Goal: Task Accomplishment & Management: Manage account settings

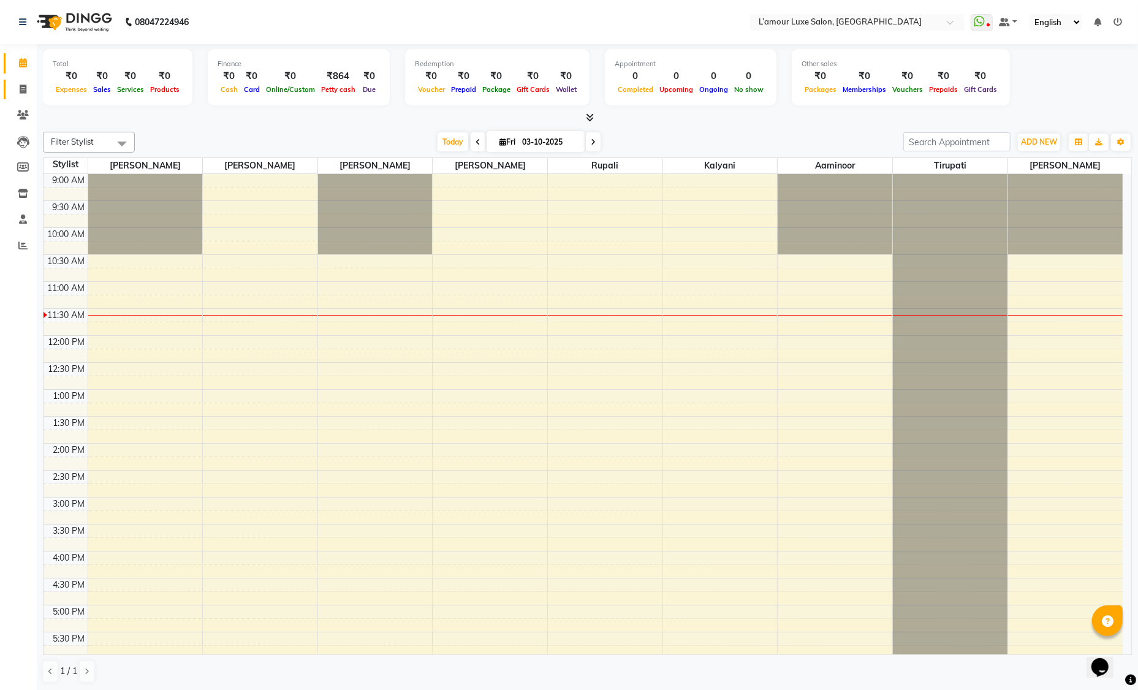
click at [21, 95] on span at bounding box center [22, 90] width 21 height 14
select select "service"
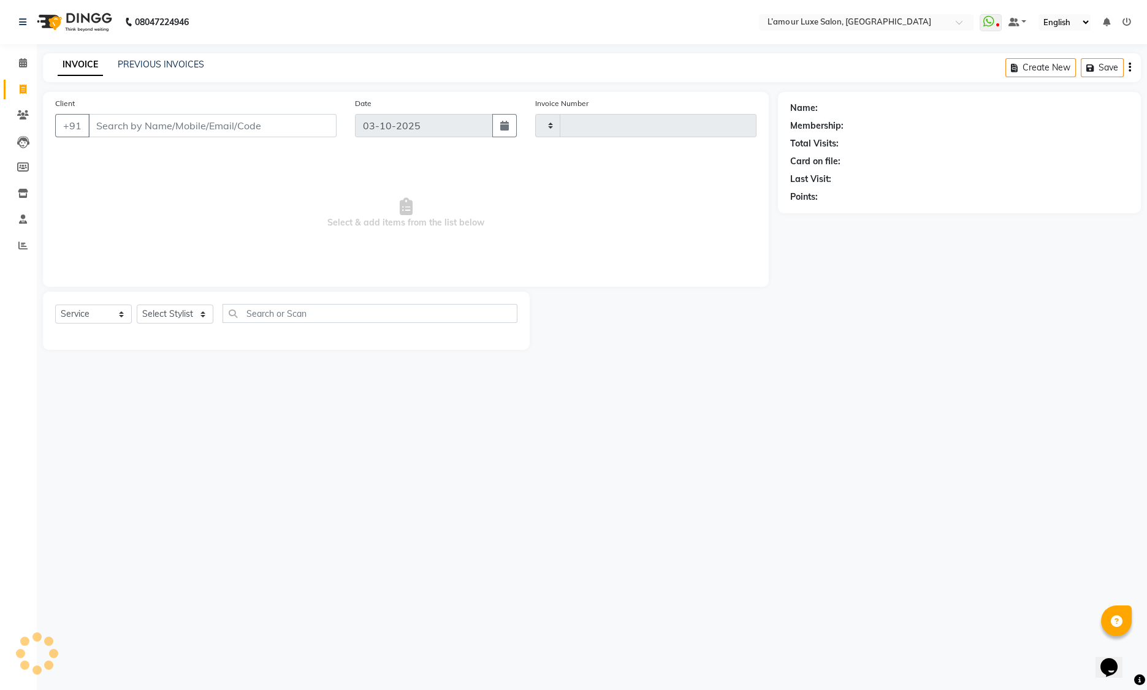
type input "1486"
select select "7325"
click at [156, 123] on input "Client" at bounding box center [212, 125] width 248 height 23
click at [23, 58] on span at bounding box center [22, 63] width 21 height 14
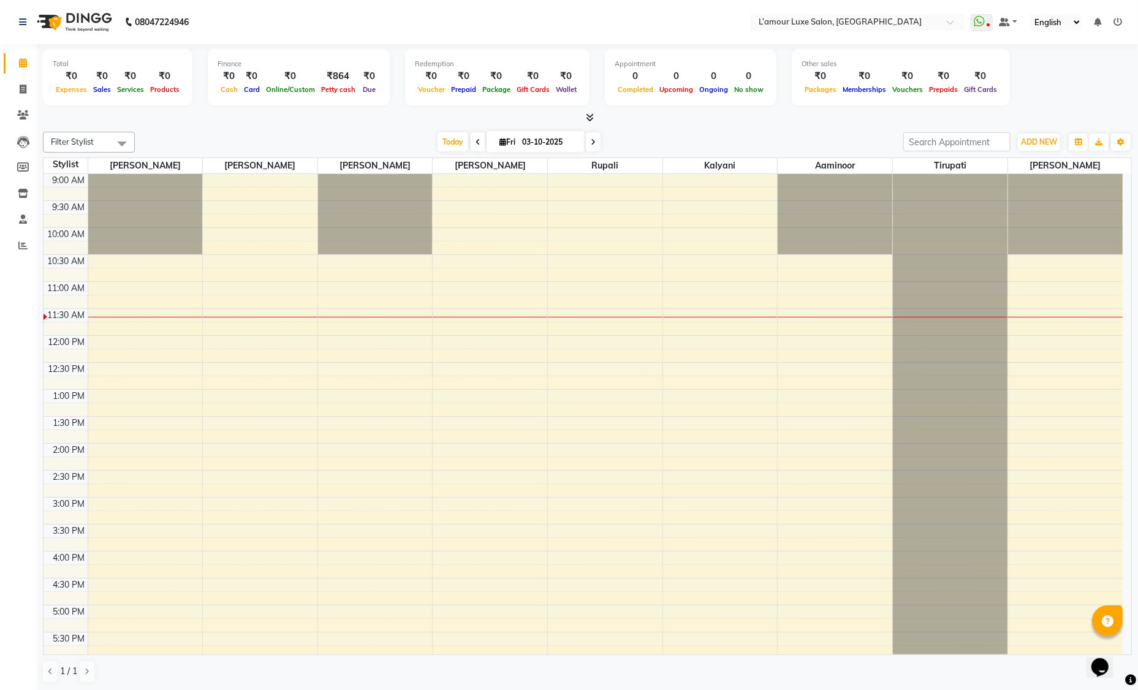
click at [446, 302] on div "9:00 AM 9:30 AM 10:00 AM 10:30 AM 11:00 AM 11:30 AM 12:00 PM 12:30 PM 1:00 PM 1…" at bounding box center [583, 551] width 1079 height 754
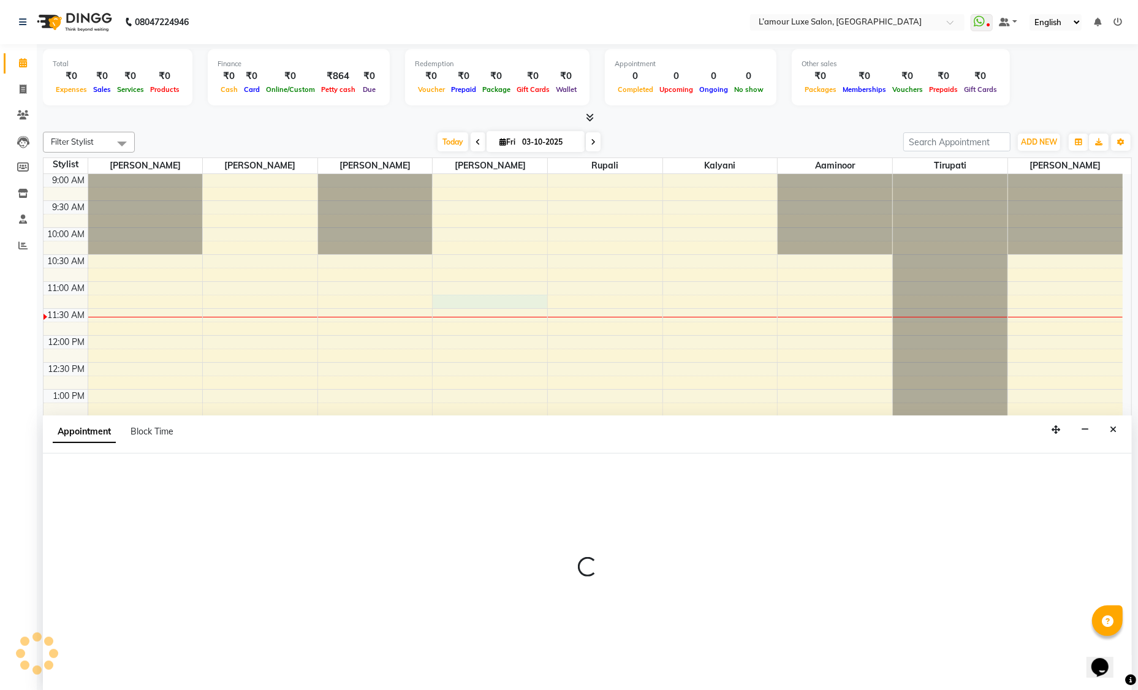
select select "62894"
select select "tentative"
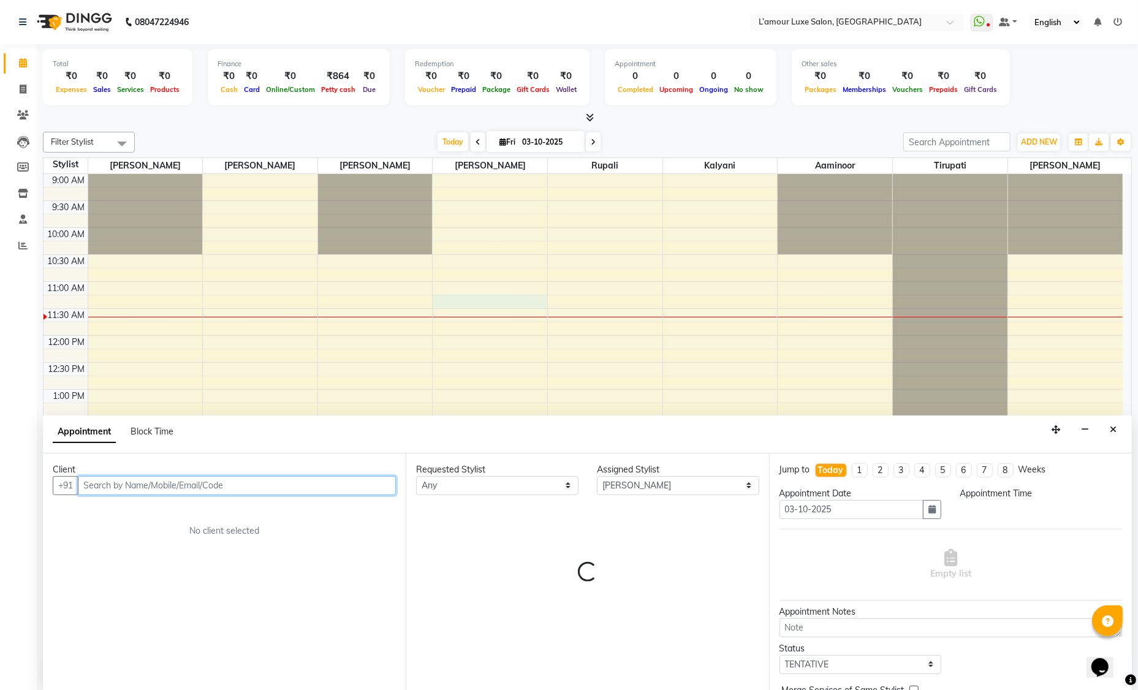
select select "675"
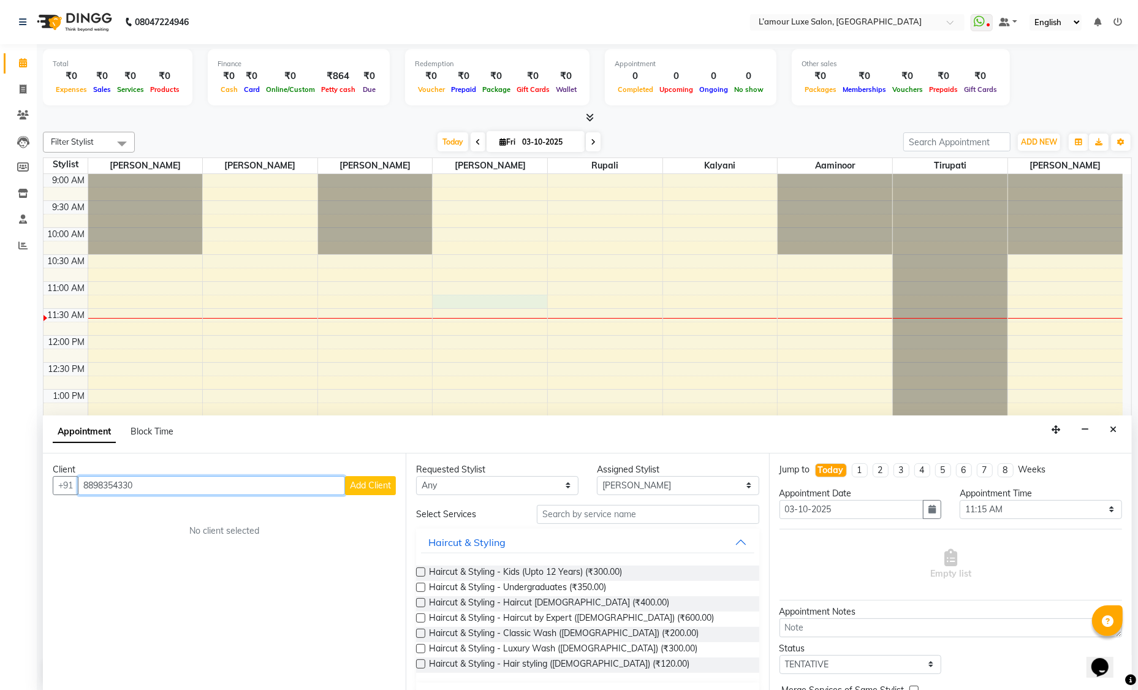
type input "8898354330"
click at [357, 487] on span "Add Client" at bounding box center [370, 485] width 41 height 11
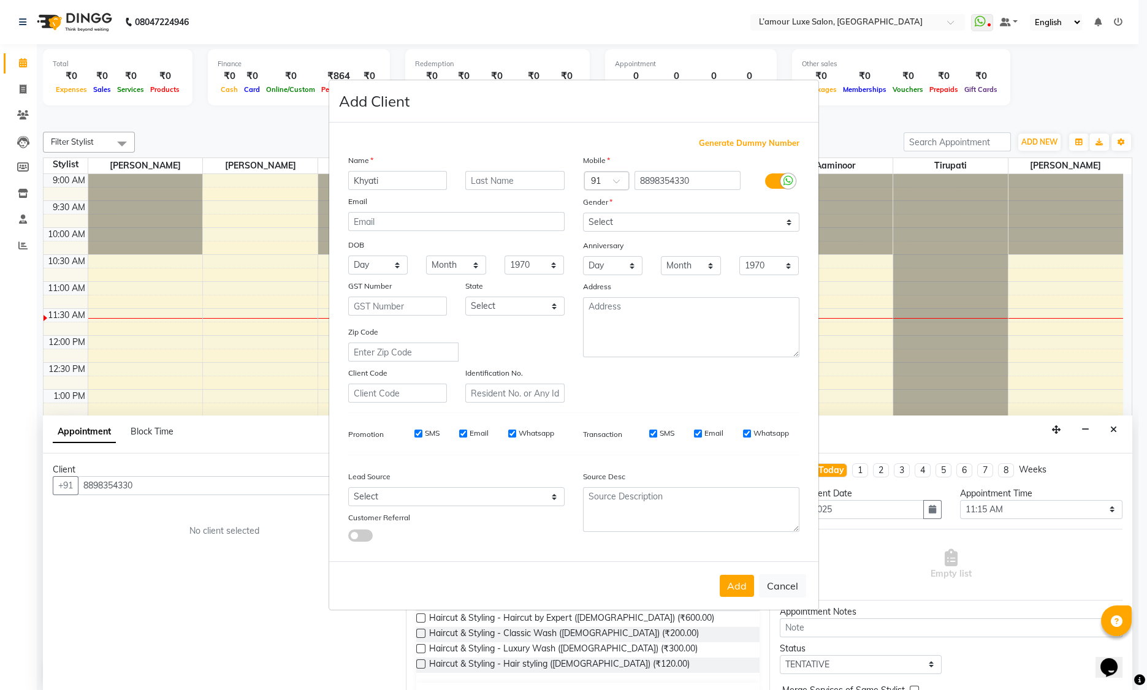
type input "Khyati"
click at [498, 181] on input "text" at bounding box center [514, 180] width 99 height 19
type input "[PERSON_NAME]"
click at [618, 224] on select "Select [DEMOGRAPHIC_DATA] [DEMOGRAPHIC_DATA] Other Prefer Not To Say" at bounding box center [691, 222] width 216 height 19
select select "[DEMOGRAPHIC_DATA]"
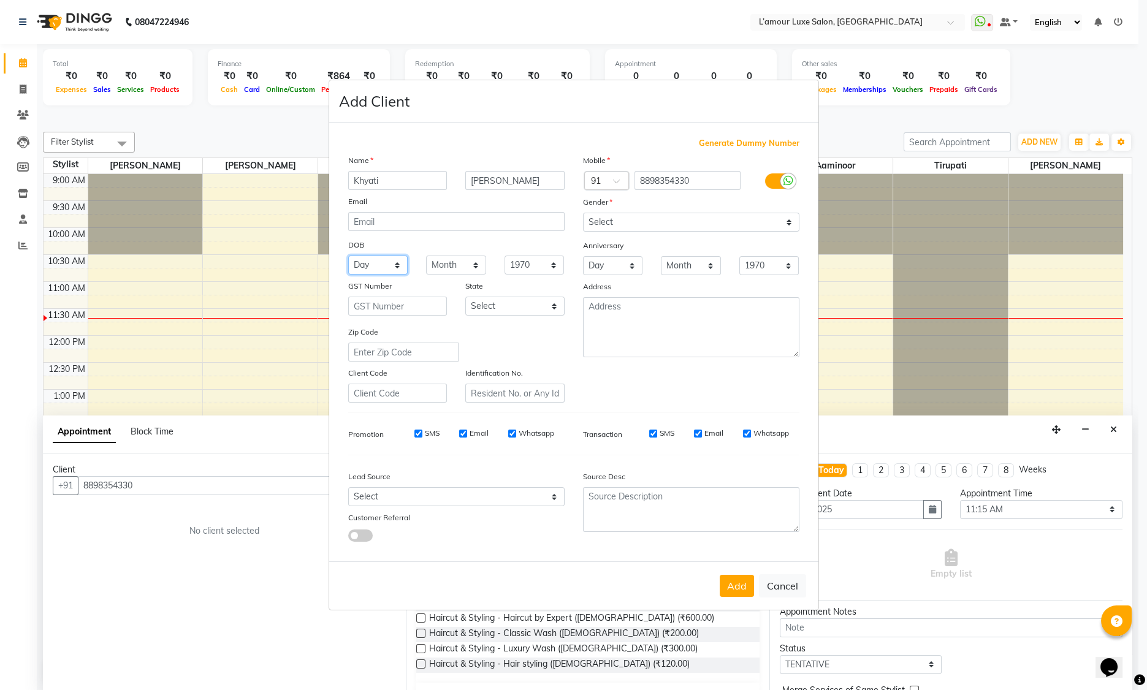
click at [395, 265] on select "Day 01 02 03 04 05 06 07 08 09 10 11 12 13 14 15 16 17 18 19 20 21 22 23 24 25 …" at bounding box center [378, 265] width 60 height 19
select select "01"
click at [439, 265] on select "Month January February March April May June July August September October Novem…" at bounding box center [456, 265] width 60 height 19
select select "04"
click at [514, 268] on select "1940 1941 1942 1943 1944 1945 1946 1947 1948 1949 1950 1951 1952 1953 1954 1955…" at bounding box center [534, 265] width 60 height 19
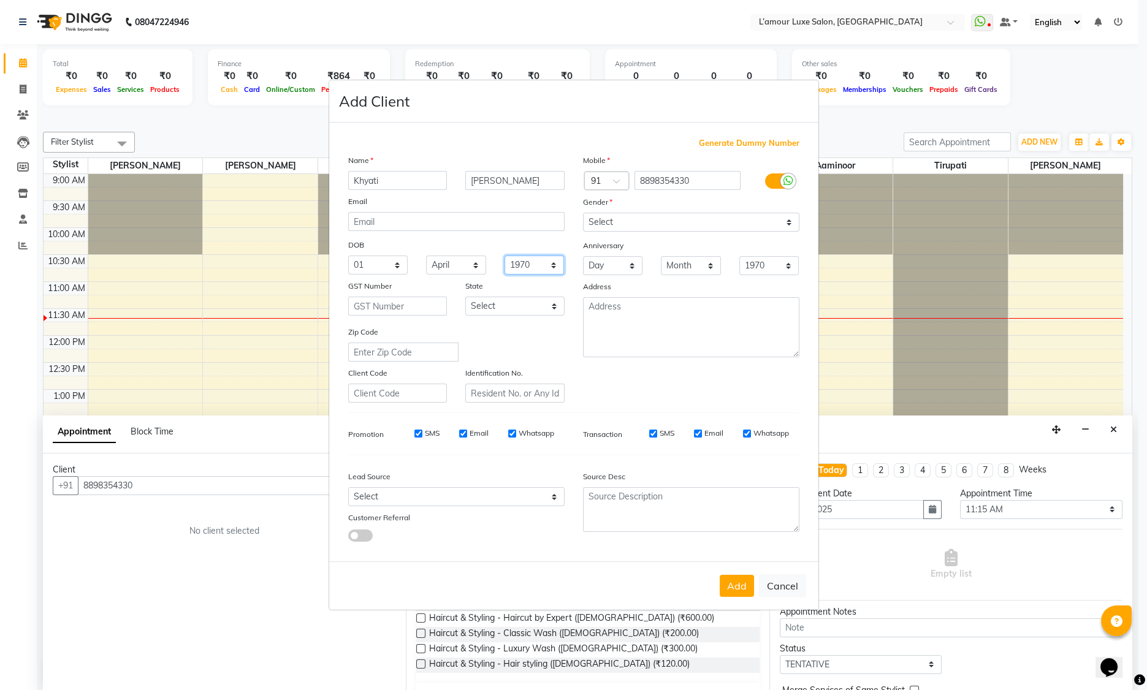
select select "1981"
click at [730, 587] on button "Add" at bounding box center [737, 586] width 34 height 22
select select
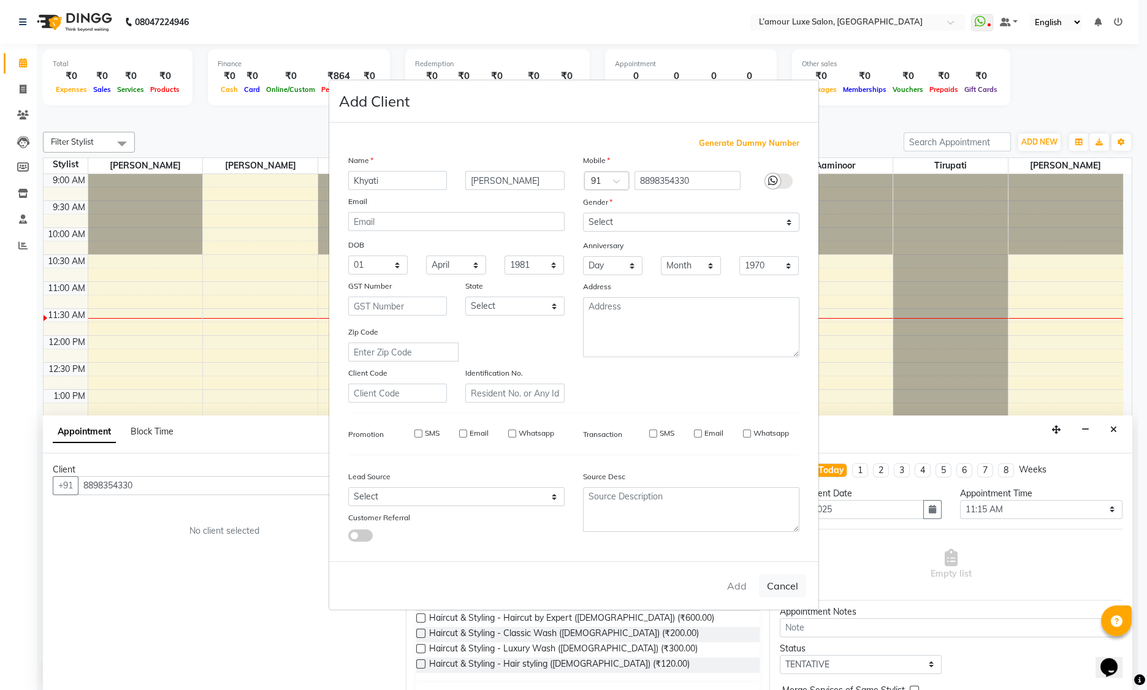
select select
checkbox input "false"
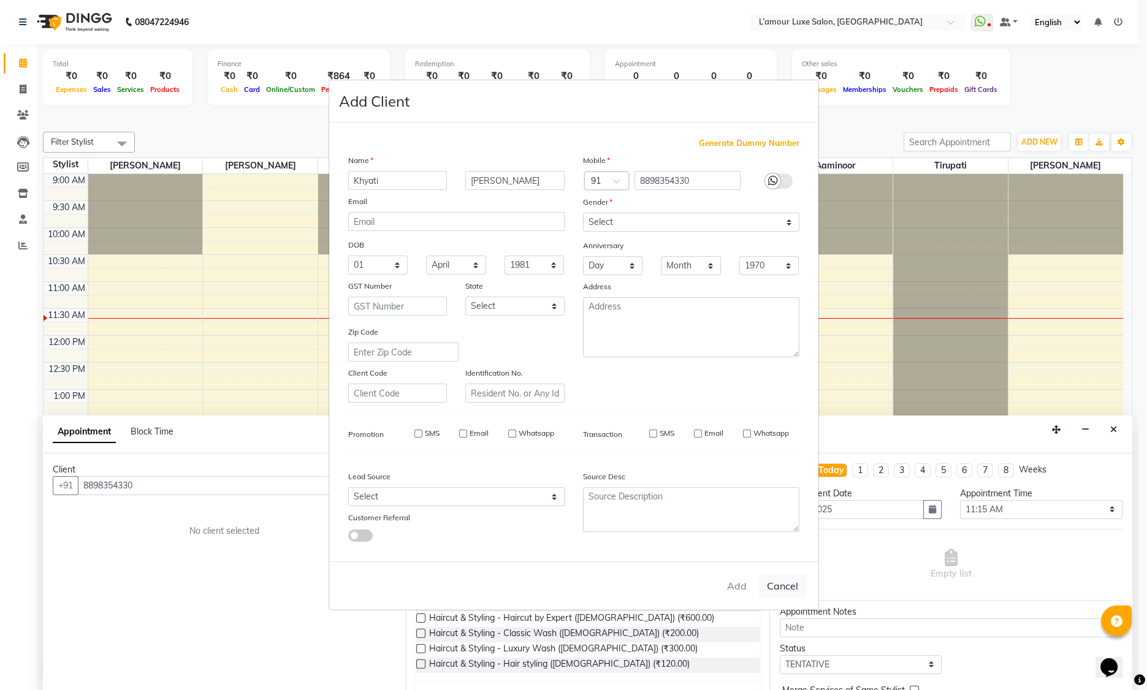
checkbox input "false"
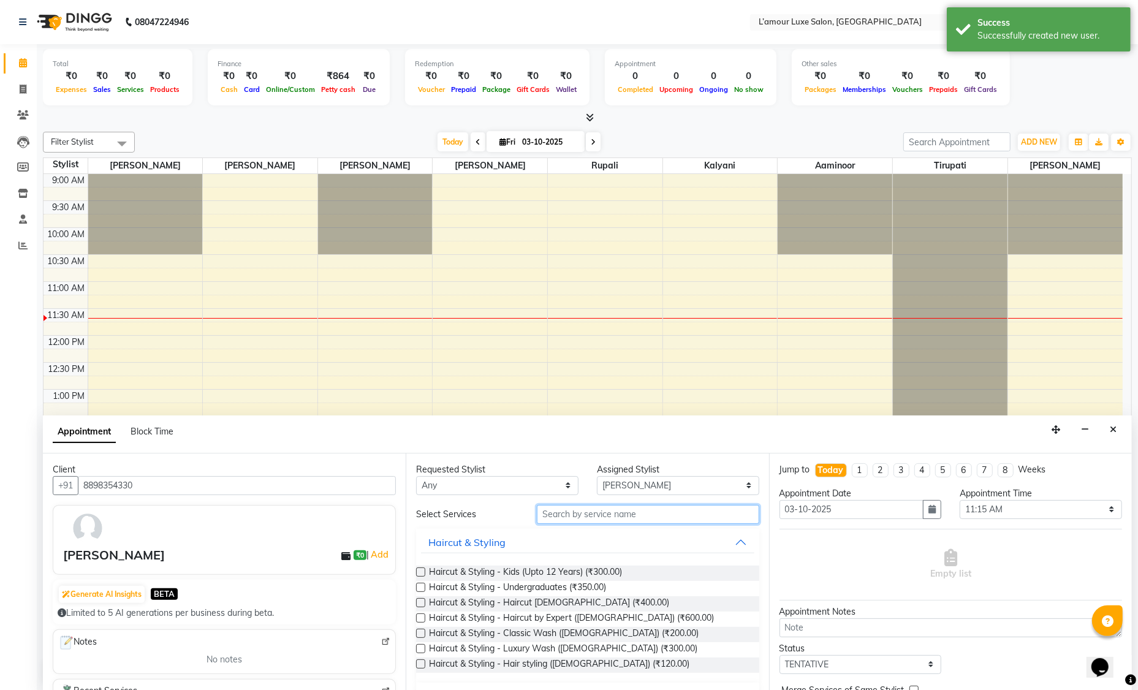
click at [629, 512] on input "text" at bounding box center [648, 514] width 222 height 19
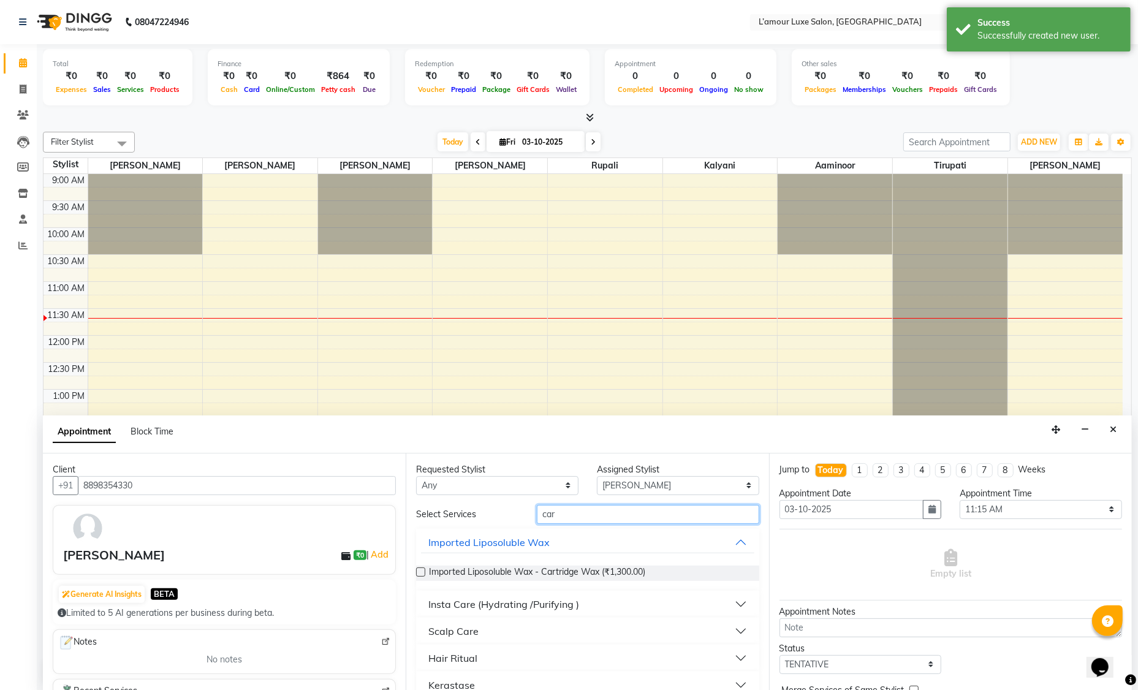
type input "car"
click at [421, 568] on label at bounding box center [420, 572] width 9 height 9
click at [421, 569] on input "checkbox" at bounding box center [420, 573] width 8 height 8
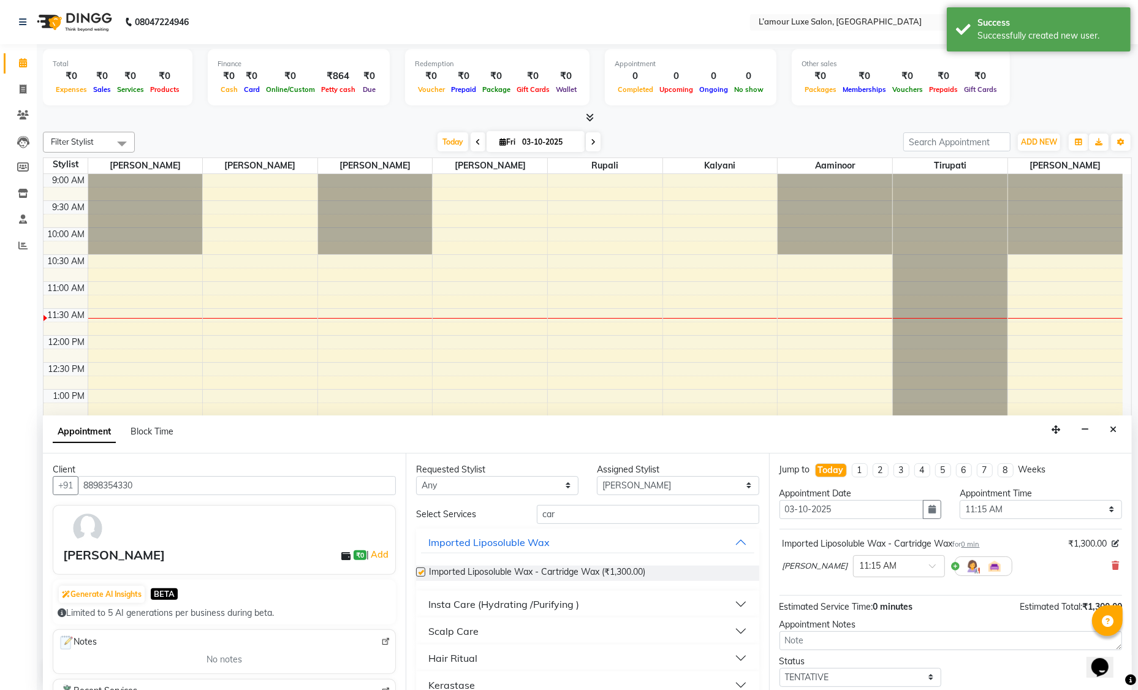
checkbox input "false"
drag, startPoint x: 596, startPoint y: 513, endPoint x: 445, endPoint y: 514, distance: 150.8
click at [446, 513] on div "Select Services car" at bounding box center [587, 514] width 361 height 19
type input "unde"
click at [472, 632] on div "Bead Wax" at bounding box center [452, 631] width 49 height 15
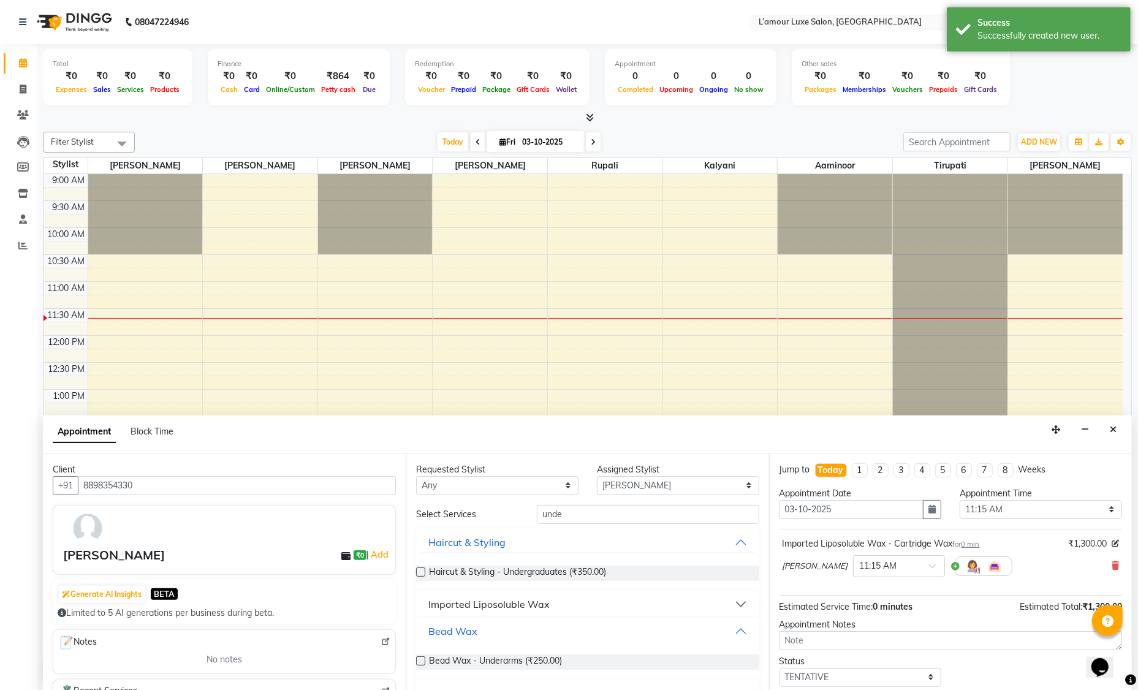
scroll to position [77, 0]
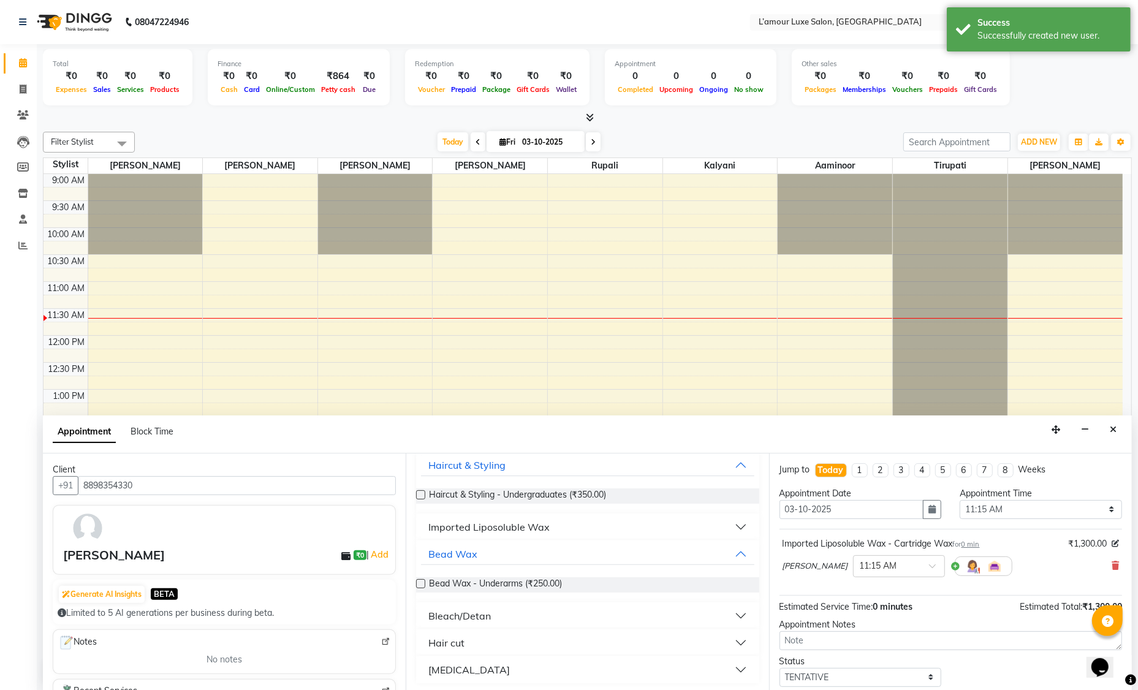
click at [422, 582] on label at bounding box center [420, 583] width 9 height 9
click at [422, 582] on input "checkbox" at bounding box center [420, 585] width 8 height 8
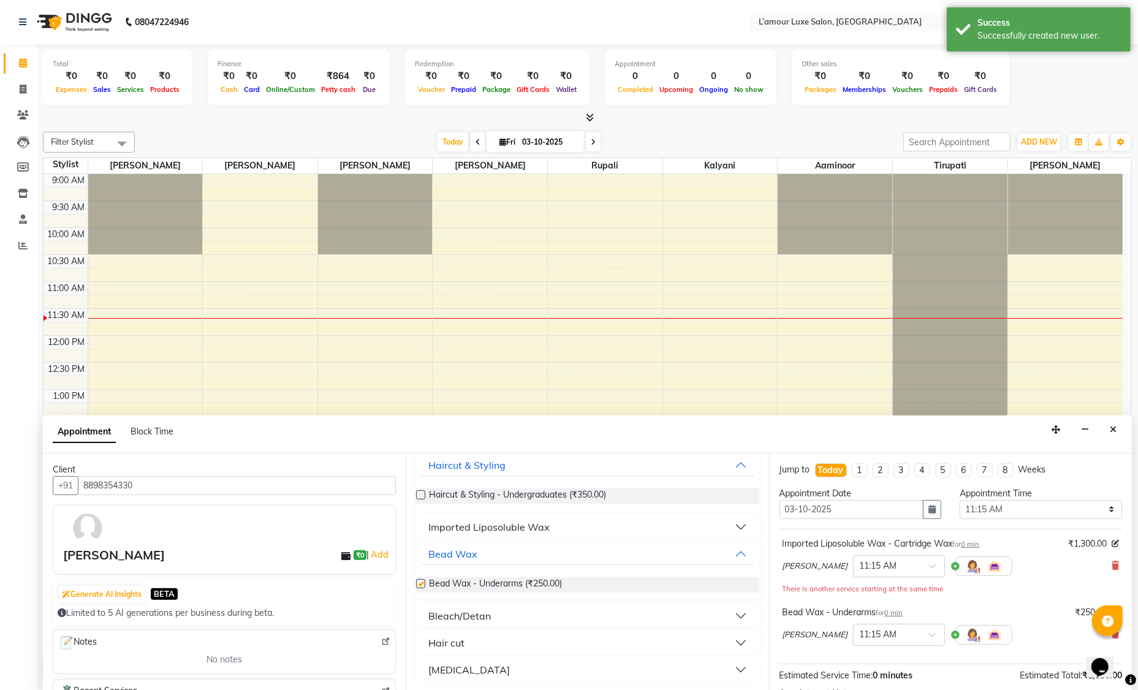
scroll to position [0, 0]
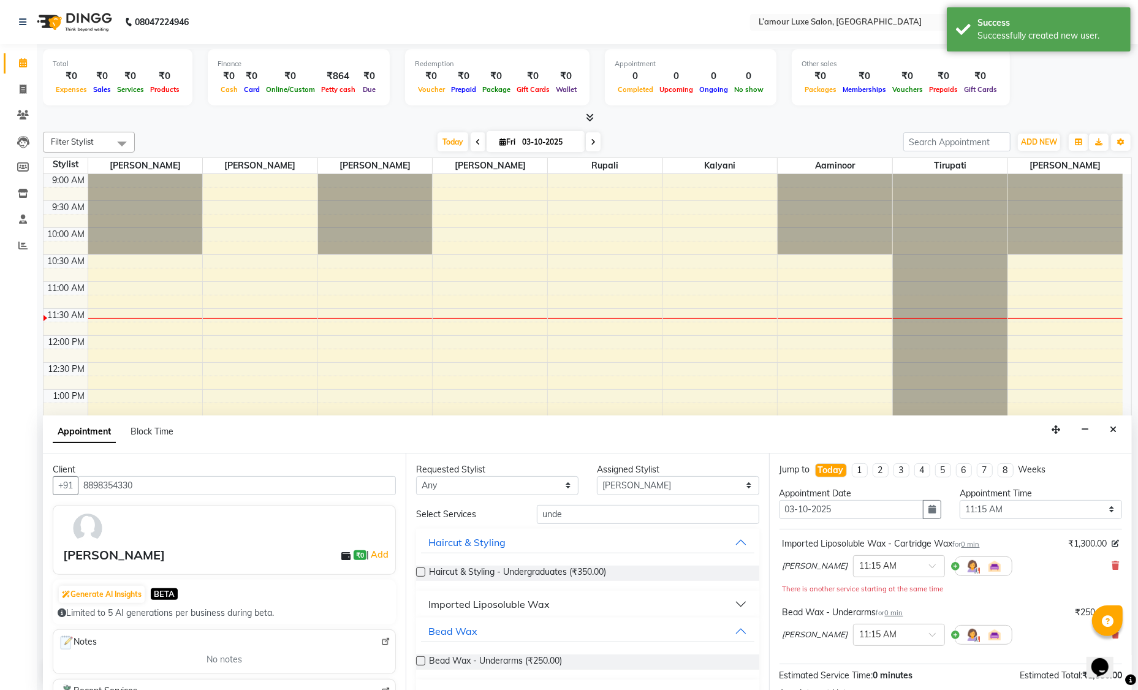
checkbox input "false"
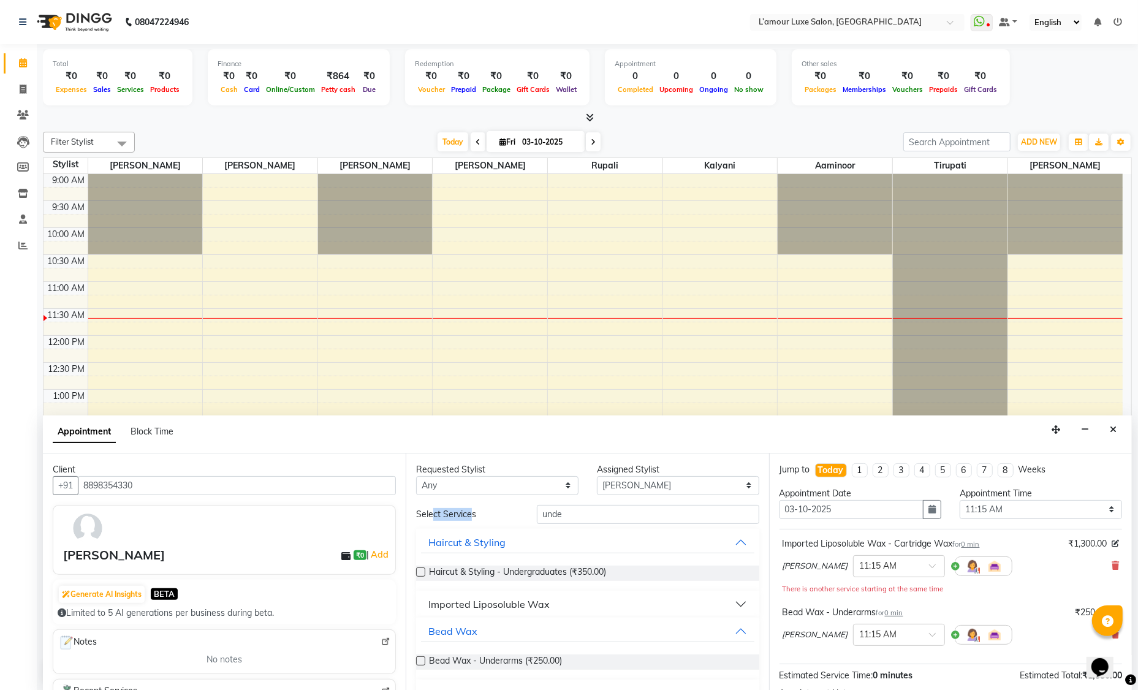
click at [434, 512] on div "Select Services" at bounding box center [467, 514] width 120 height 13
drag, startPoint x: 587, startPoint y: 512, endPoint x: 498, endPoint y: 512, distance: 88.3
click at [498, 512] on div "Select Services unde" at bounding box center [587, 514] width 361 height 19
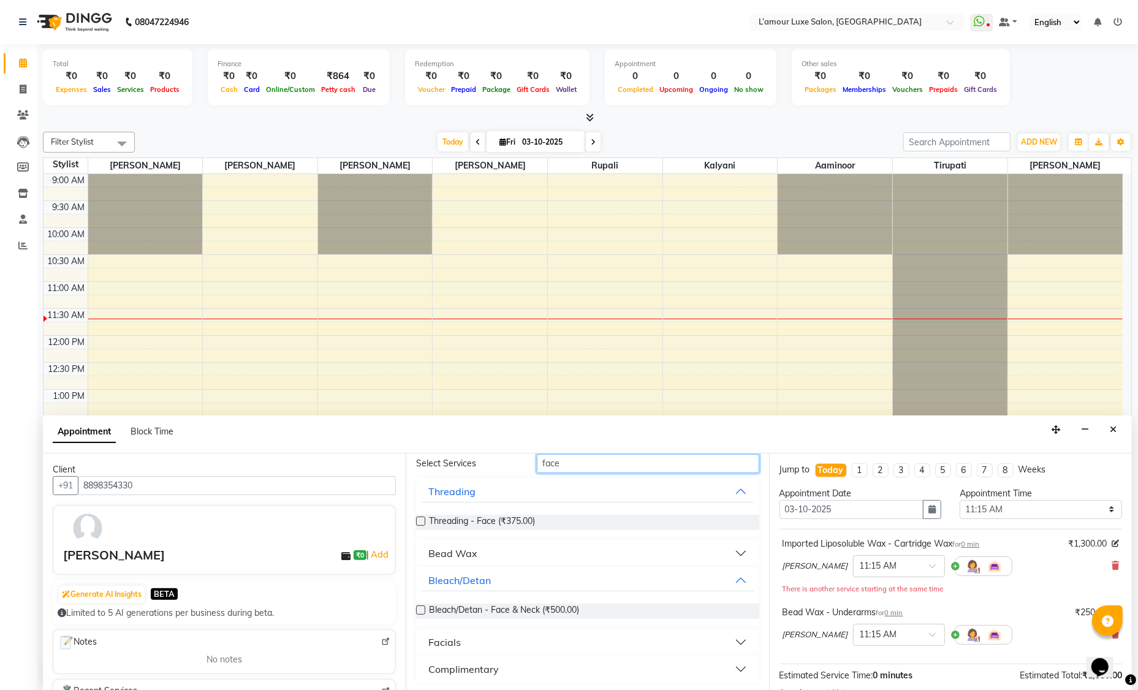
scroll to position [51, 0]
type input "face"
click at [629, 553] on button "Bead Wax" at bounding box center [587, 553] width 333 height 22
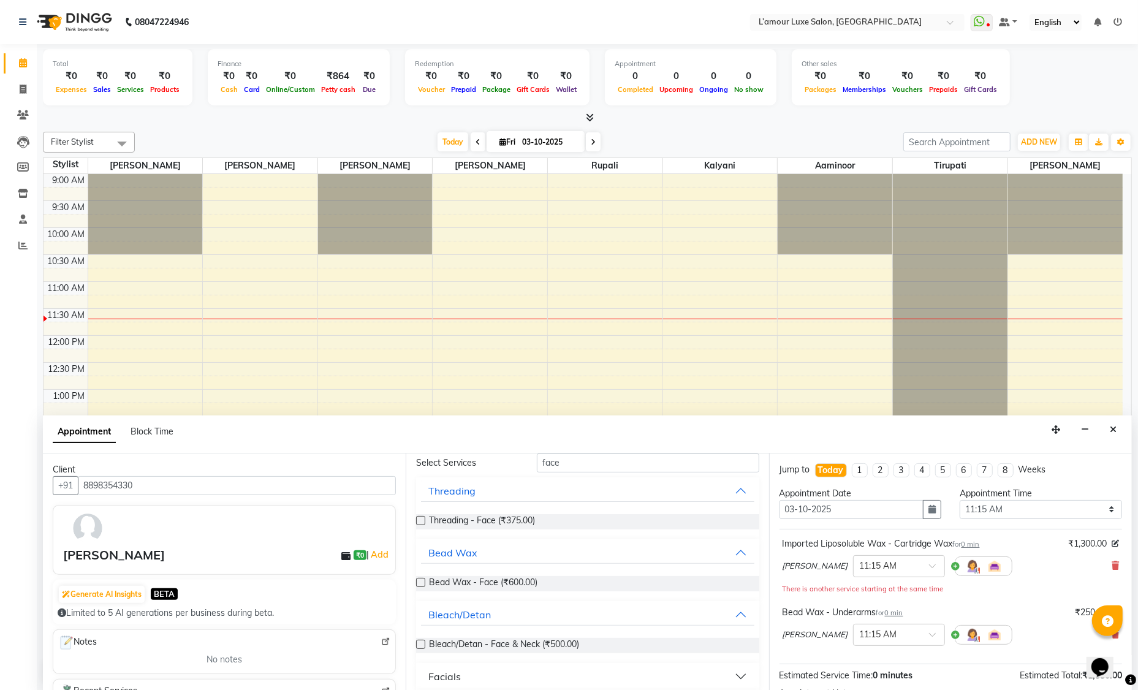
click at [420, 581] on label at bounding box center [420, 582] width 9 height 9
click at [420, 581] on input "checkbox" at bounding box center [420, 584] width 8 height 8
checkbox input "false"
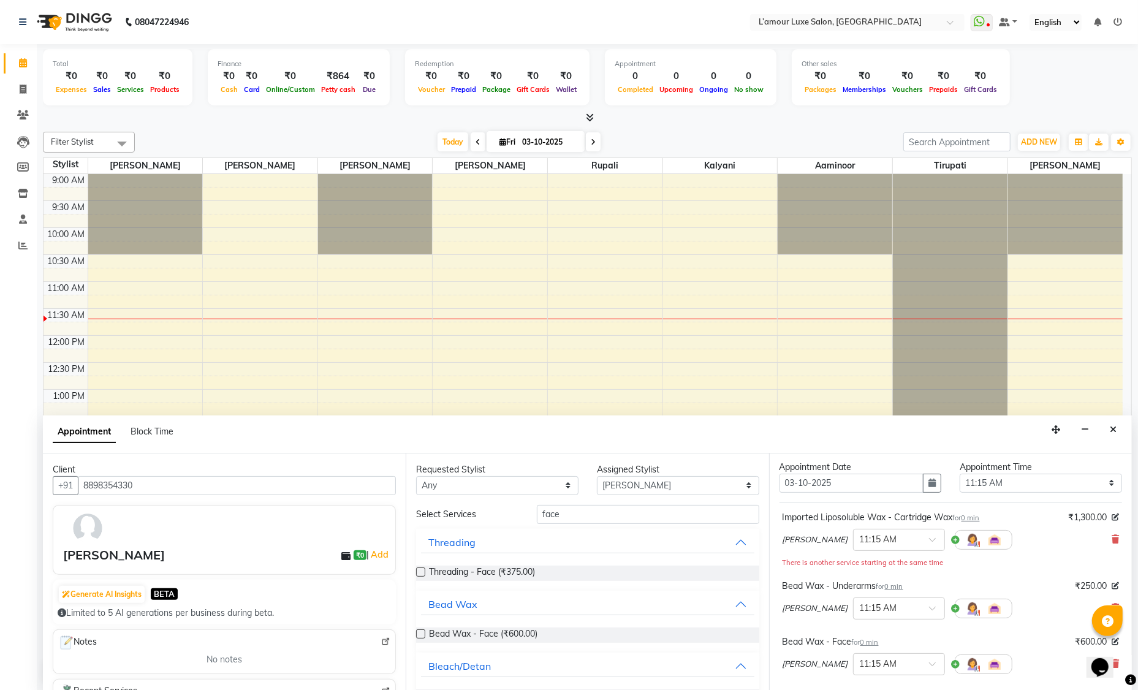
scroll to position [0, 0]
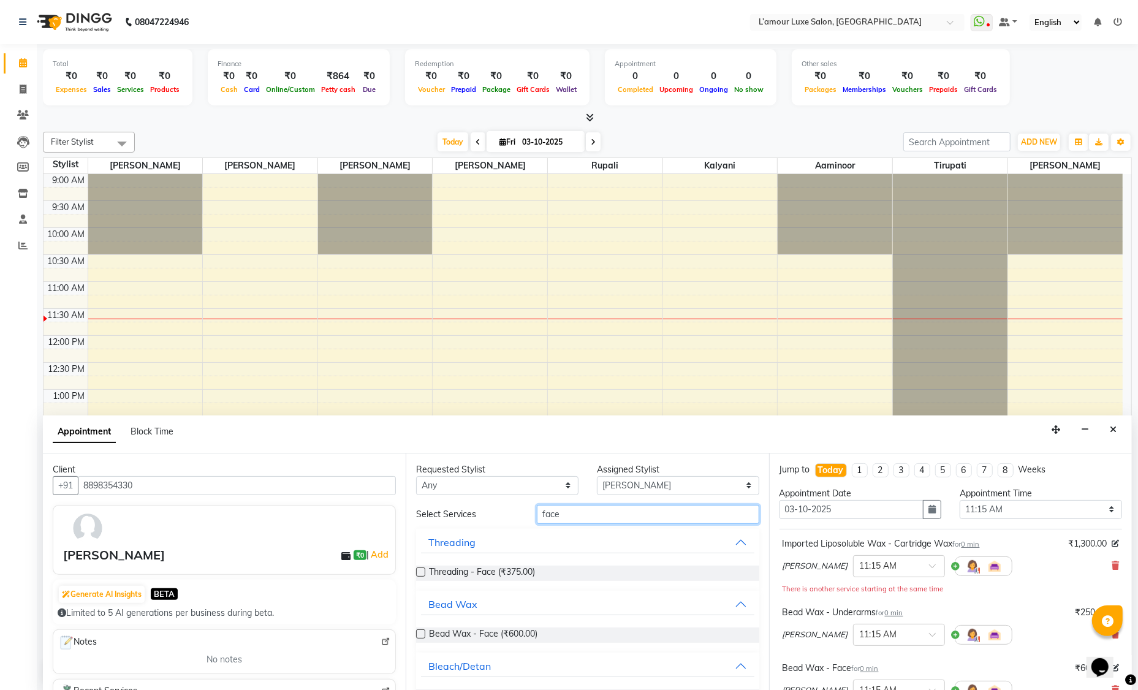
drag, startPoint x: 594, startPoint y: 509, endPoint x: 506, endPoint y: 507, distance: 88.3
click at [506, 507] on div "Select Services face" at bounding box center [587, 514] width 361 height 19
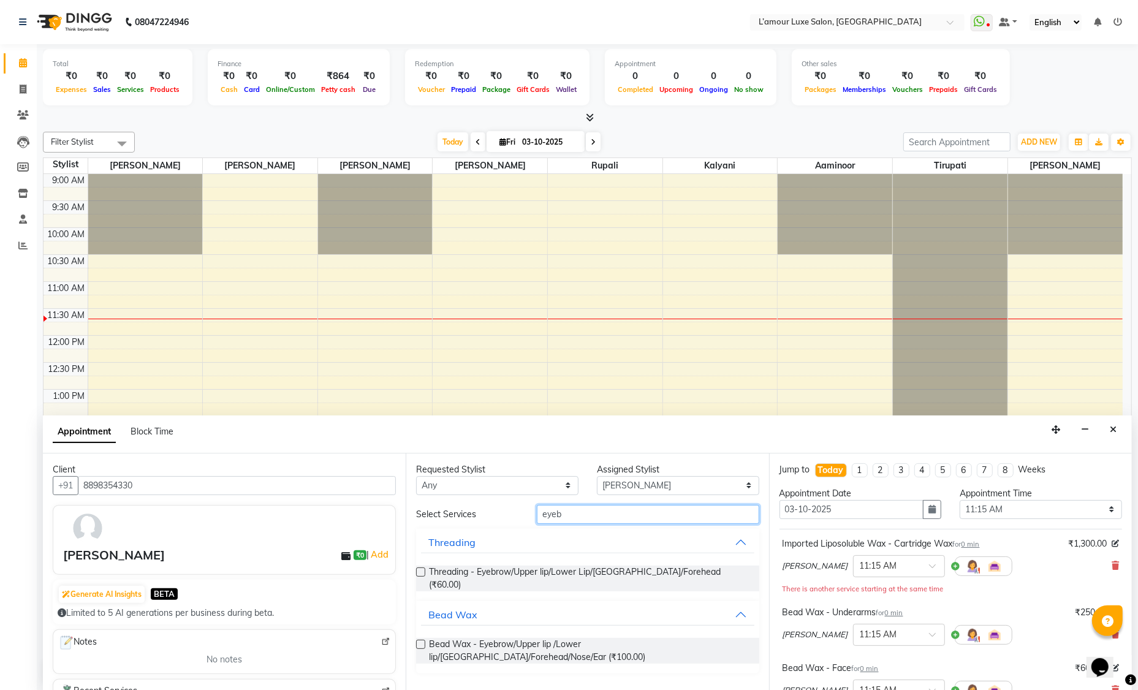
type input "eyeb"
click at [422, 571] on label at bounding box center [420, 572] width 9 height 9
click at [422, 571] on input "checkbox" at bounding box center [420, 573] width 8 height 8
checkbox input "false"
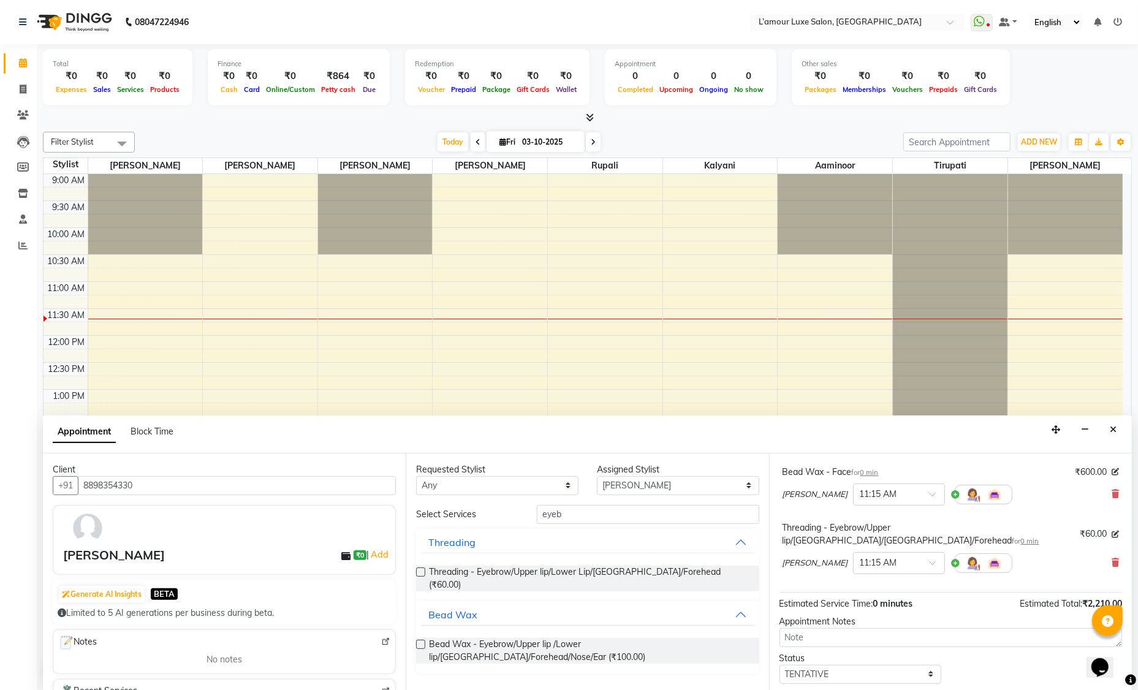
scroll to position [253, 0]
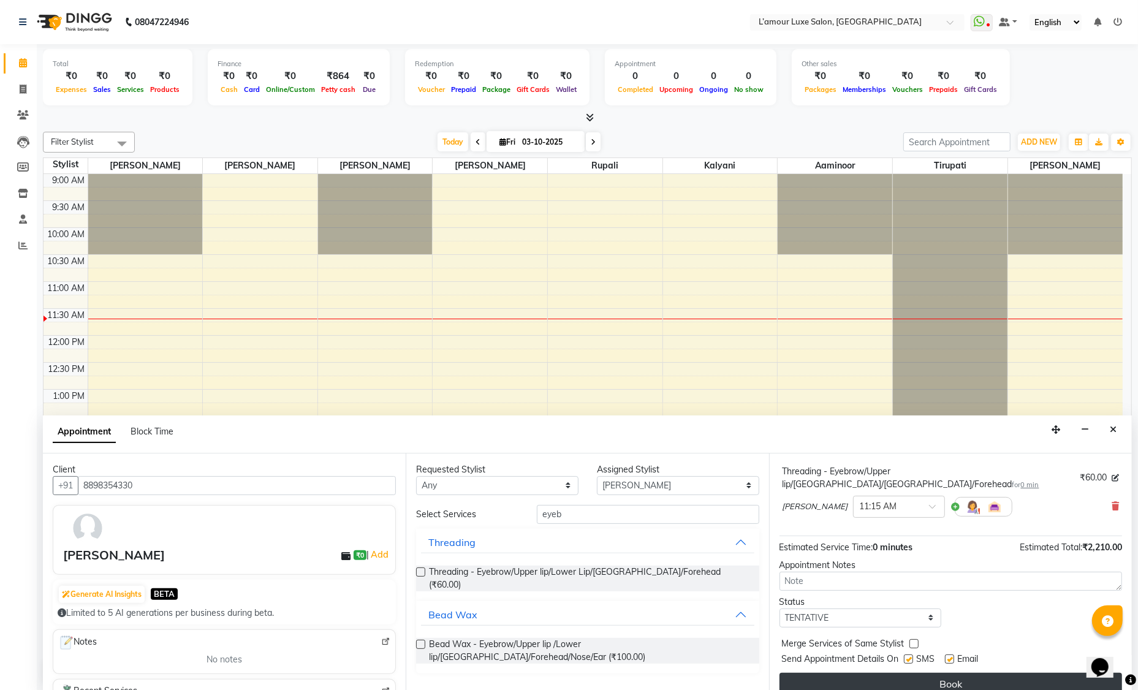
click at [889, 673] on button "Book" at bounding box center [951, 684] width 343 height 22
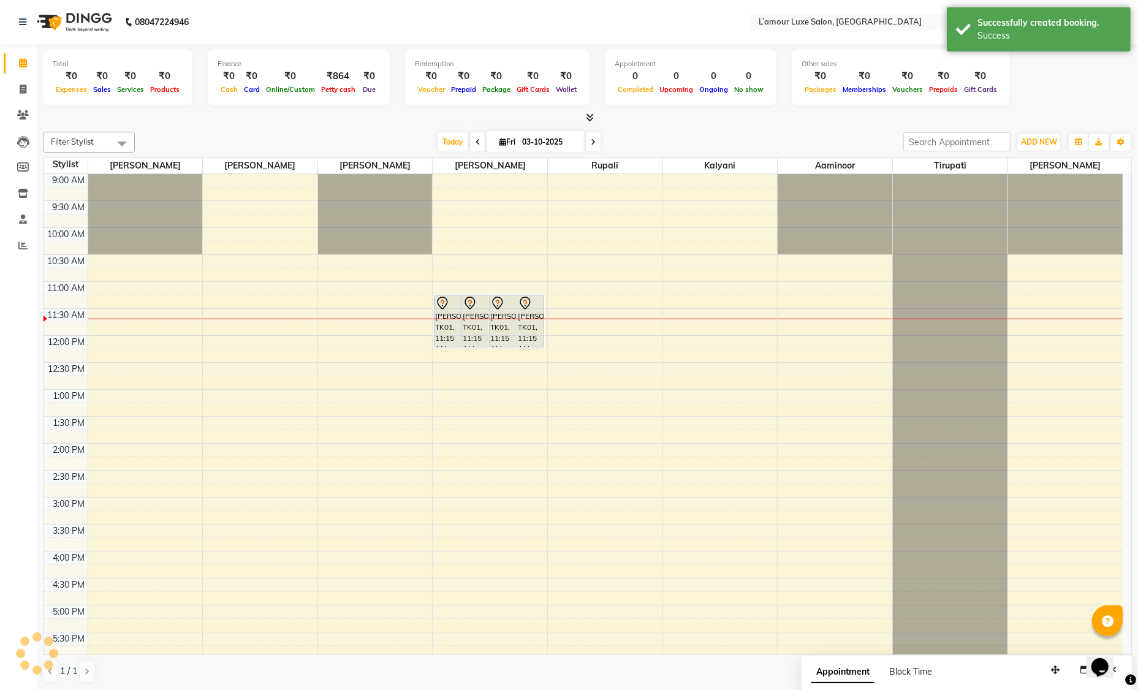
scroll to position [0, 0]
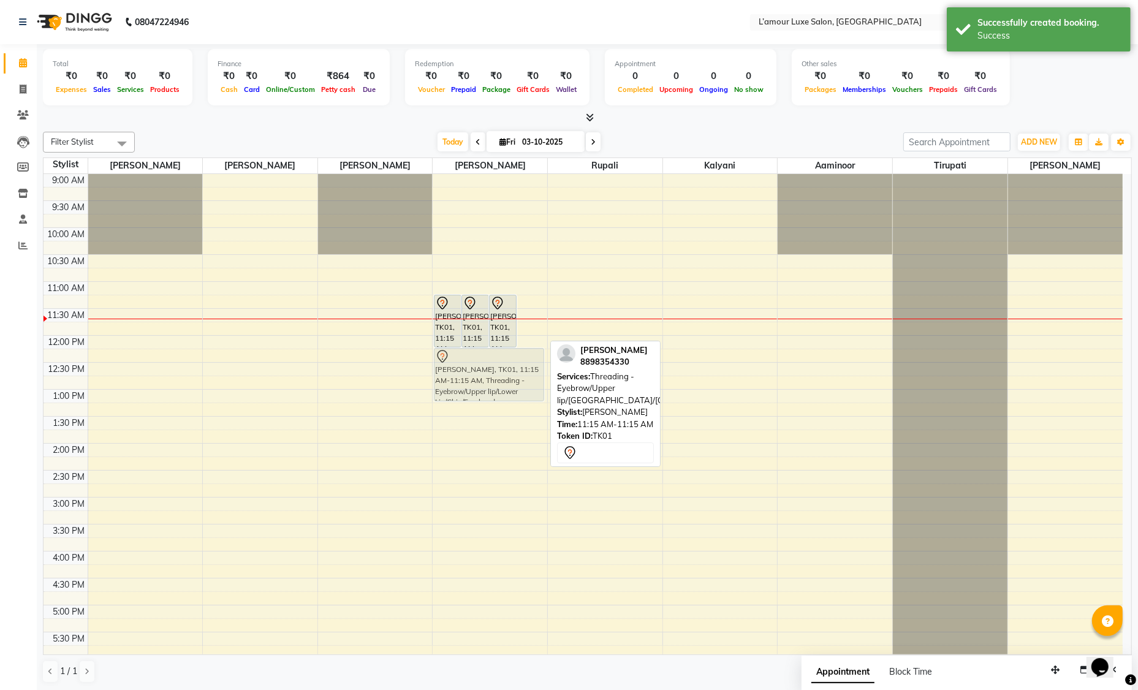
drag, startPoint x: 522, startPoint y: 332, endPoint x: 511, endPoint y: 389, distance: 58.1
click at [511, 389] on div "[PERSON_NAME], TK01, 11:15 AM-11:15 AM, Bead Wax - Face [PERSON_NAME], TK01, 11…" at bounding box center [490, 551] width 115 height 754
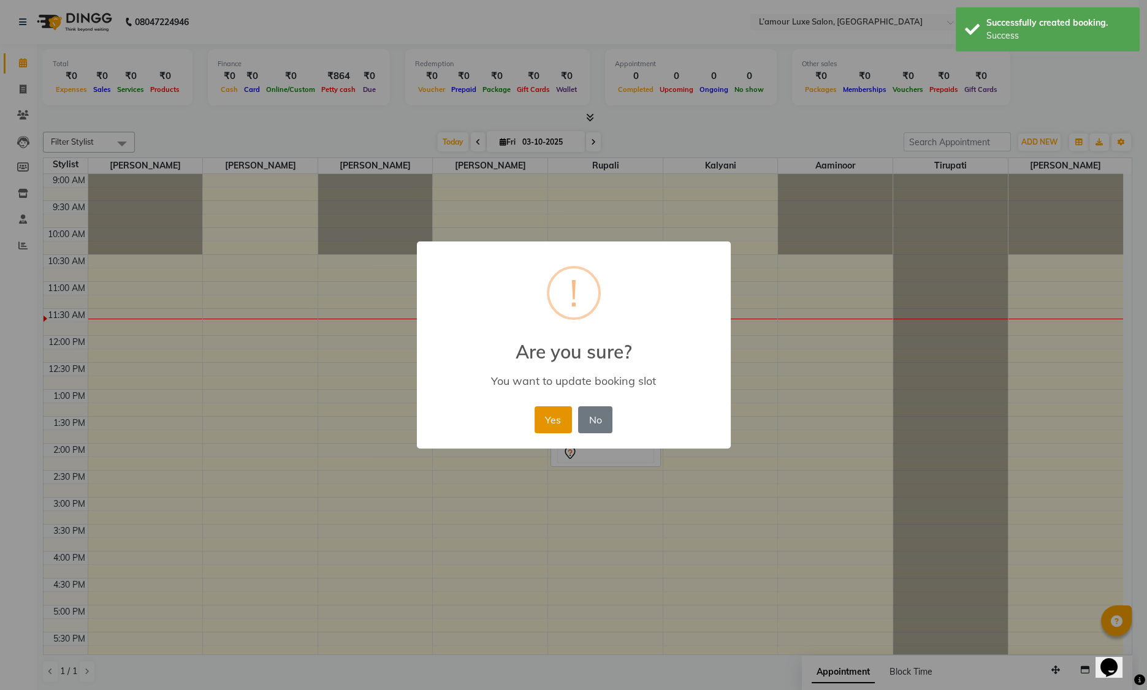
click at [555, 417] on button "Yes" at bounding box center [552, 419] width 37 height 27
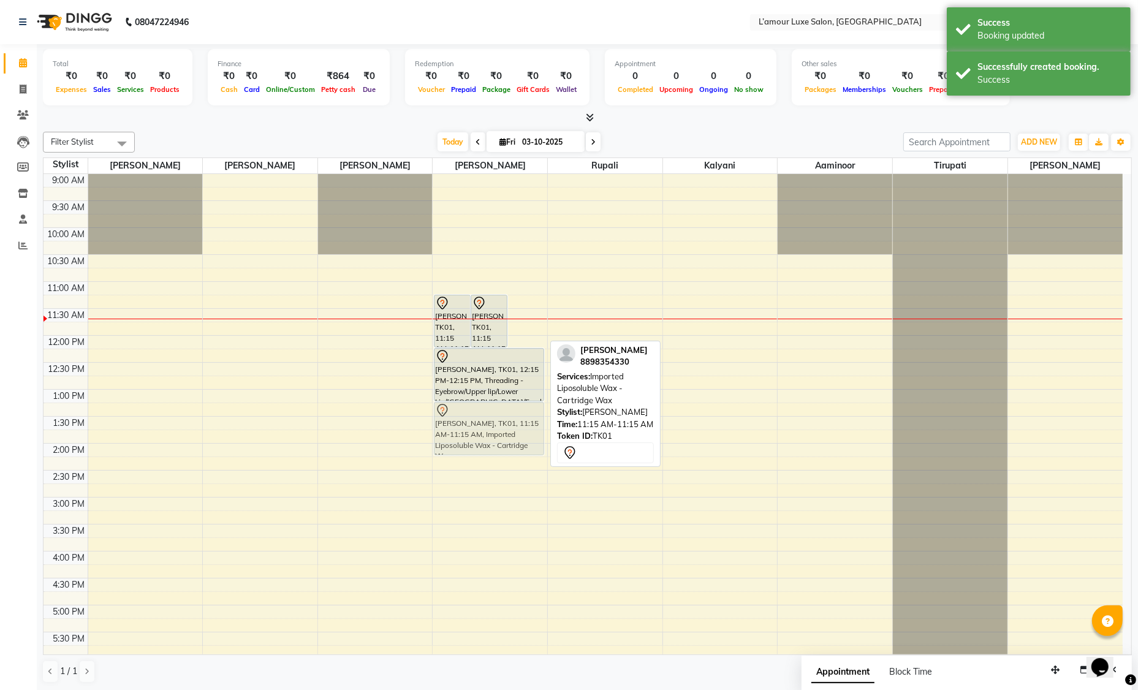
drag, startPoint x: 528, startPoint y: 330, endPoint x: 521, endPoint y: 435, distance: 105.1
click at [521, 435] on div "[PERSON_NAME], TK01, 11:15 AM-11:15 AM, Bead Wax - Face [PERSON_NAME], TK01, 11…" at bounding box center [490, 551] width 115 height 754
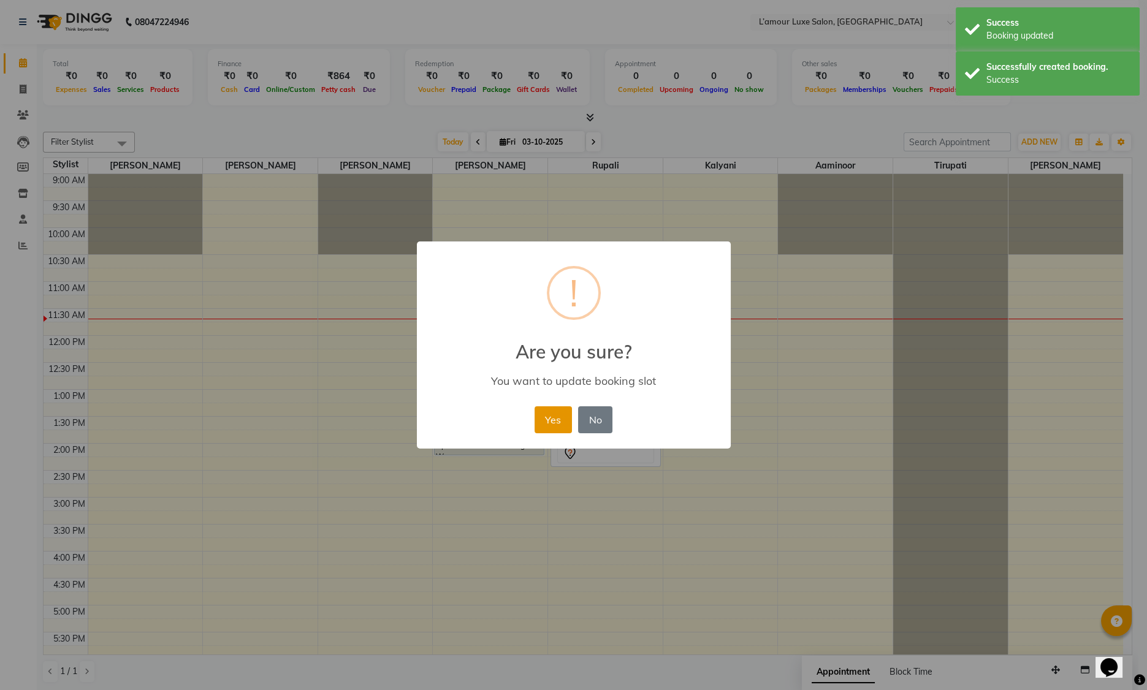
click at [554, 420] on button "Yes" at bounding box center [552, 419] width 37 height 27
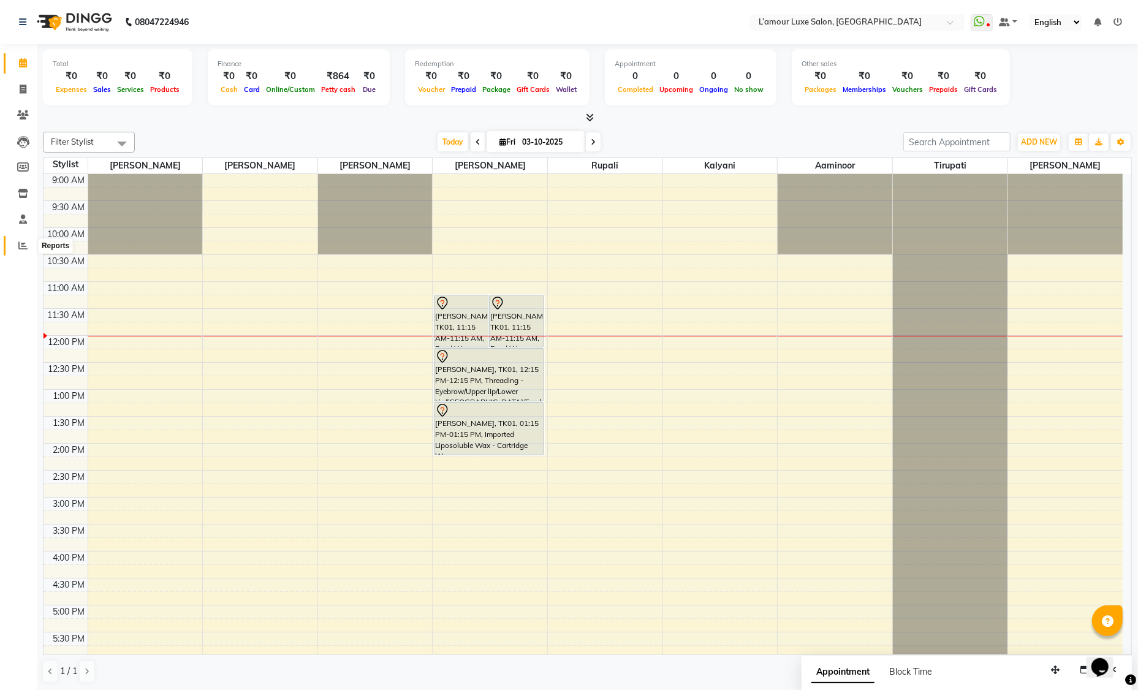
click at [19, 247] on icon at bounding box center [22, 245] width 9 height 9
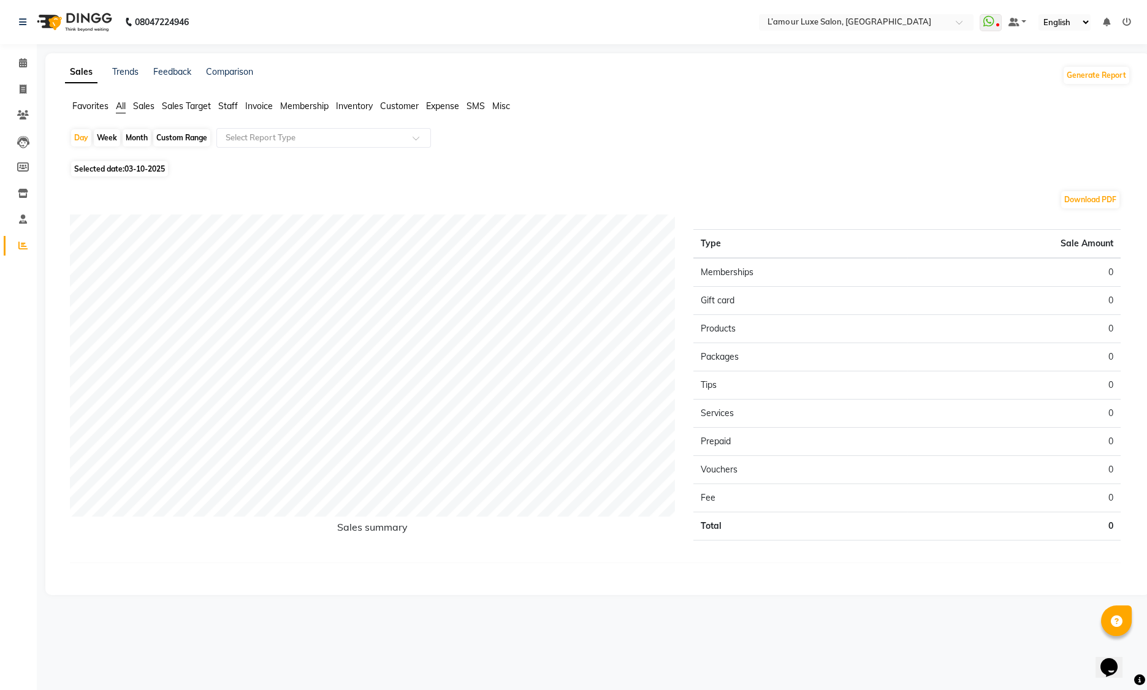
click at [232, 107] on span "Staff" at bounding box center [228, 106] width 20 height 11
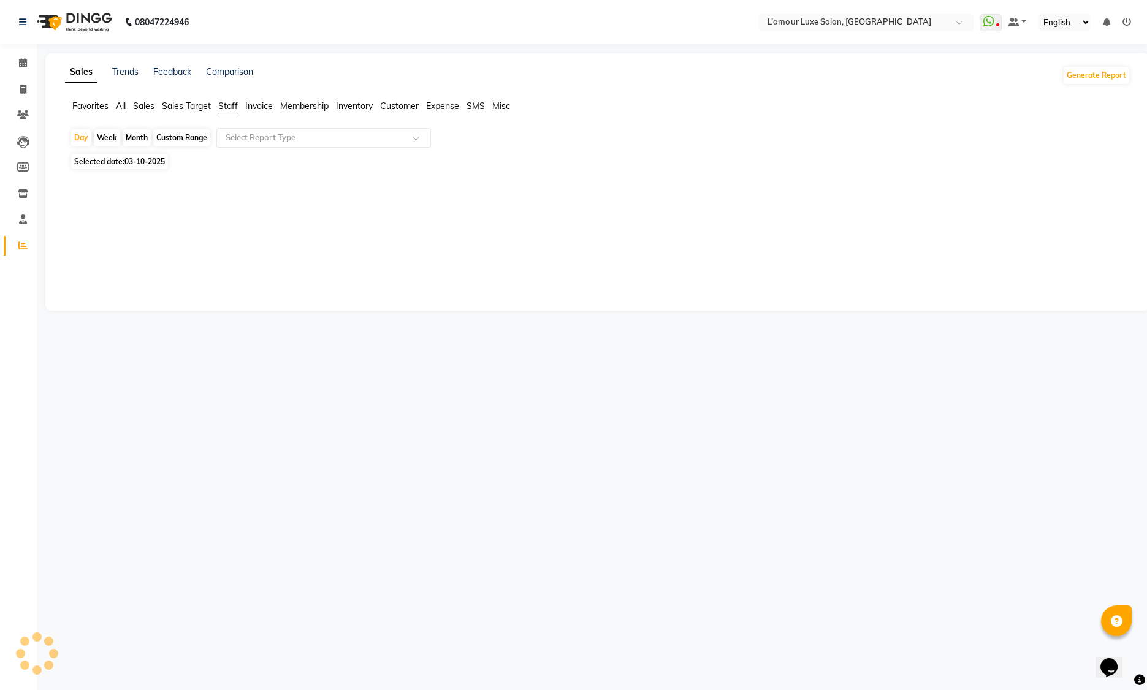
click at [138, 137] on div "Month" at bounding box center [137, 137] width 28 height 17
select select "10"
select select "2025"
click at [137, 139] on div "Month" at bounding box center [137, 137] width 28 height 17
select select "10"
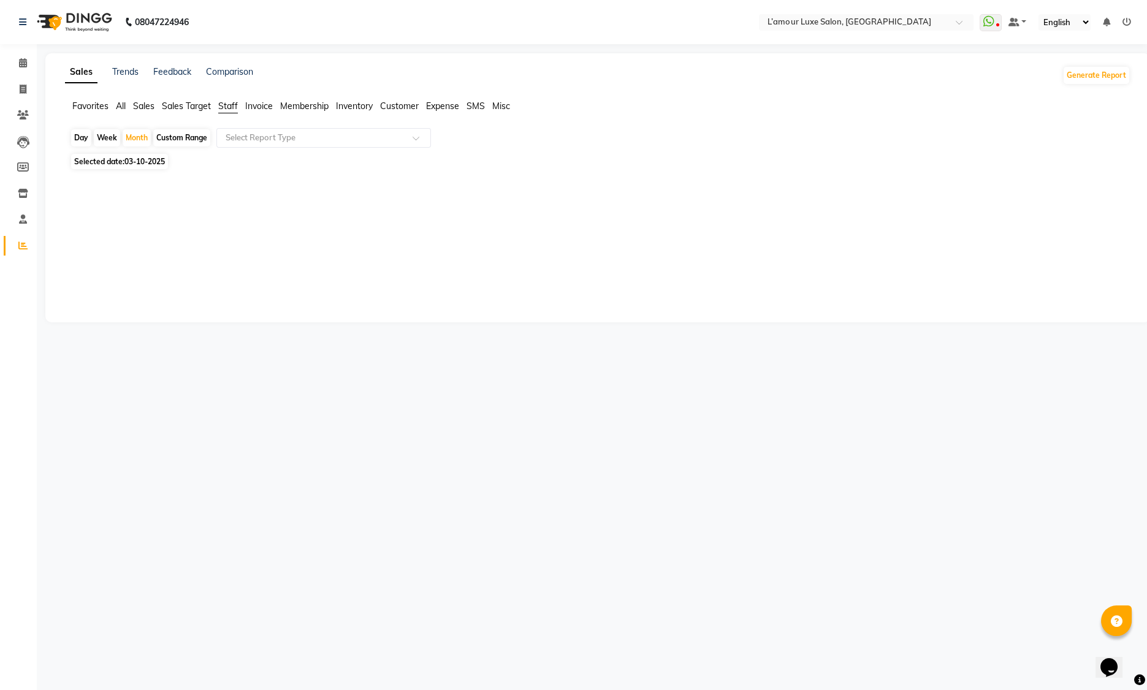
select select "2025"
click at [161, 284] on span "24" at bounding box center [156, 285] width 20 height 20
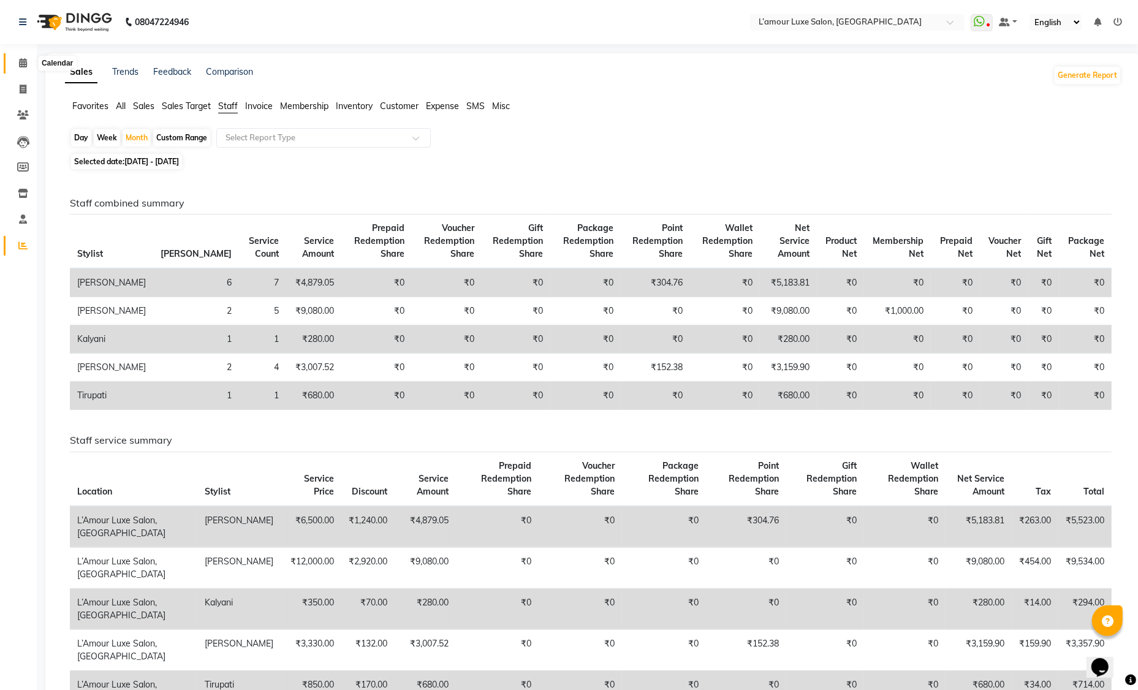
click at [25, 60] on icon at bounding box center [23, 62] width 8 height 9
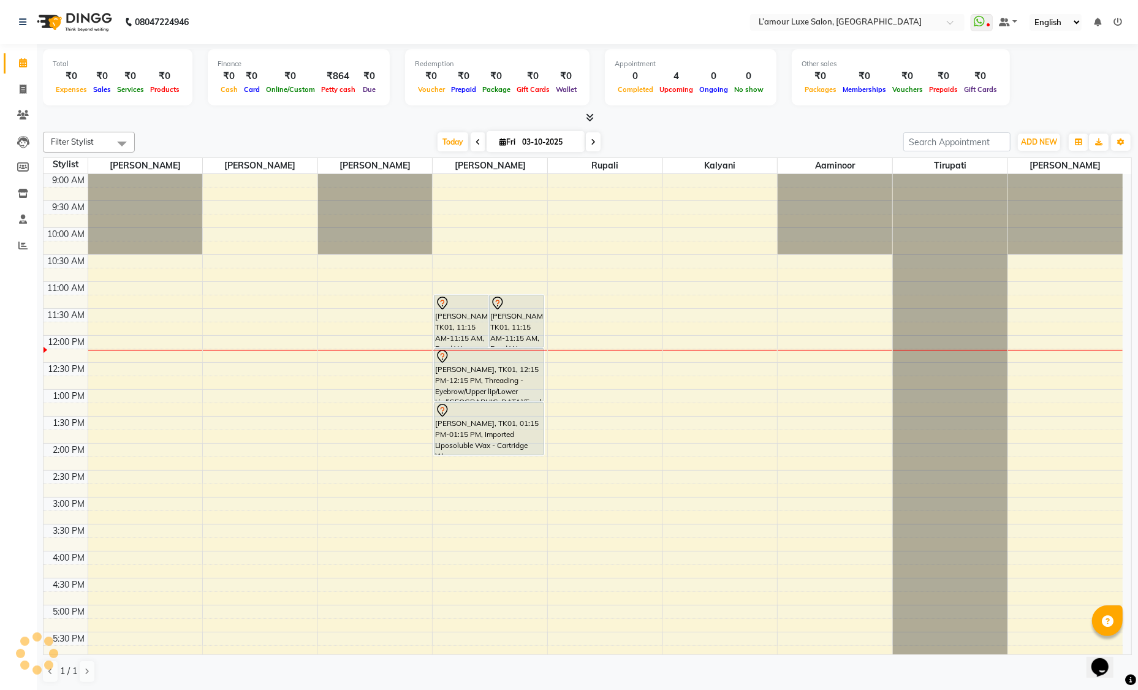
scroll to position [161, 0]
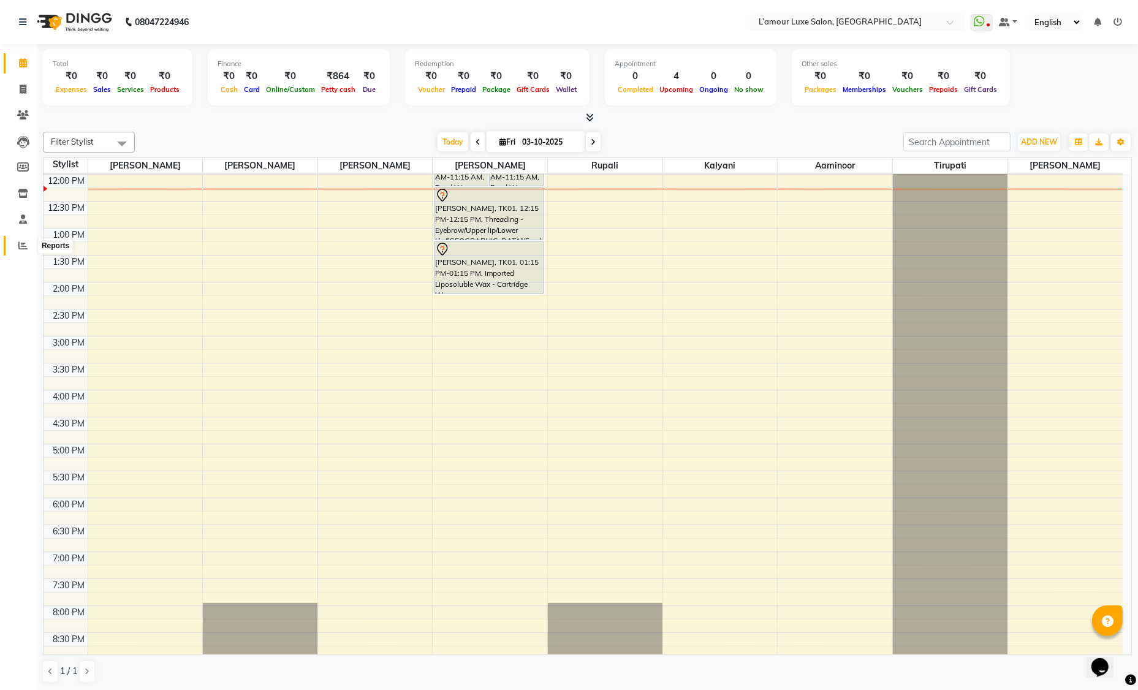
click at [21, 245] on icon at bounding box center [22, 245] width 9 height 9
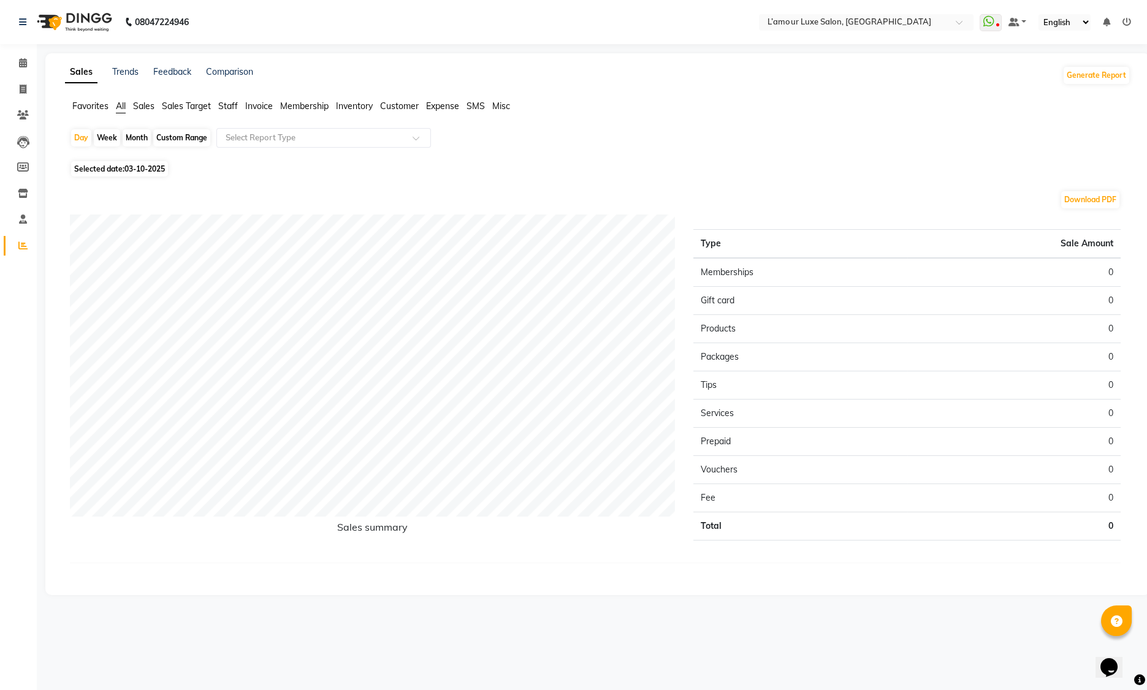
click at [230, 104] on span "Staff" at bounding box center [228, 106] width 20 height 11
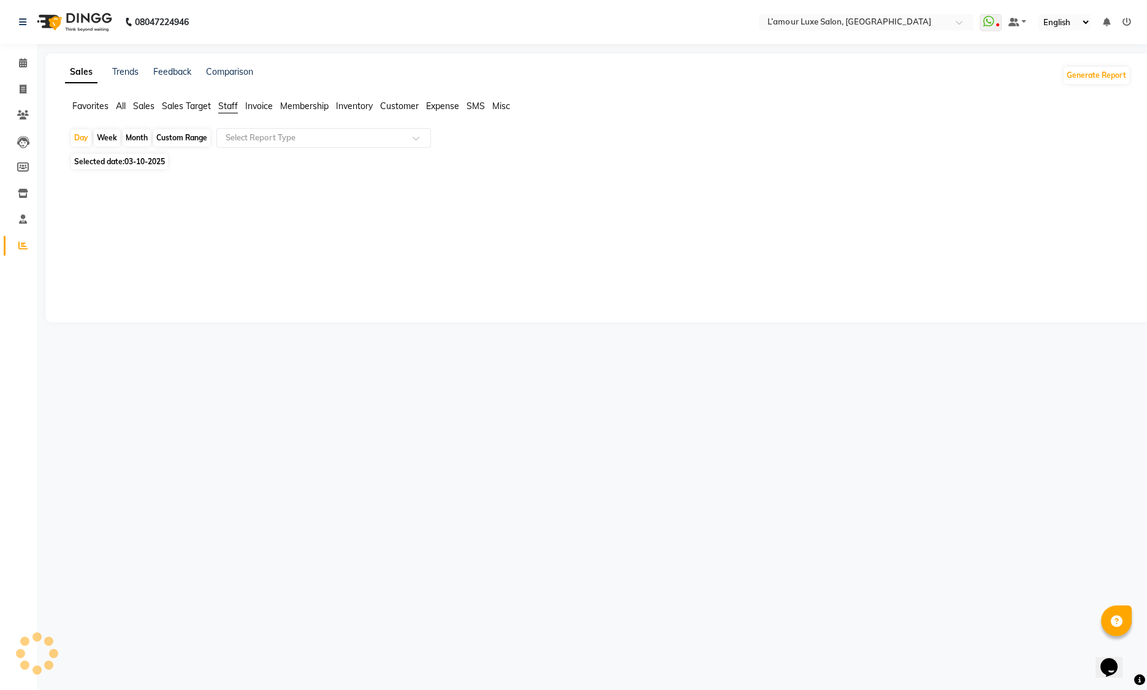
click at [141, 138] on div "Month" at bounding box center [137, 137] width 28 height 17
select select "10"
select select "2025"
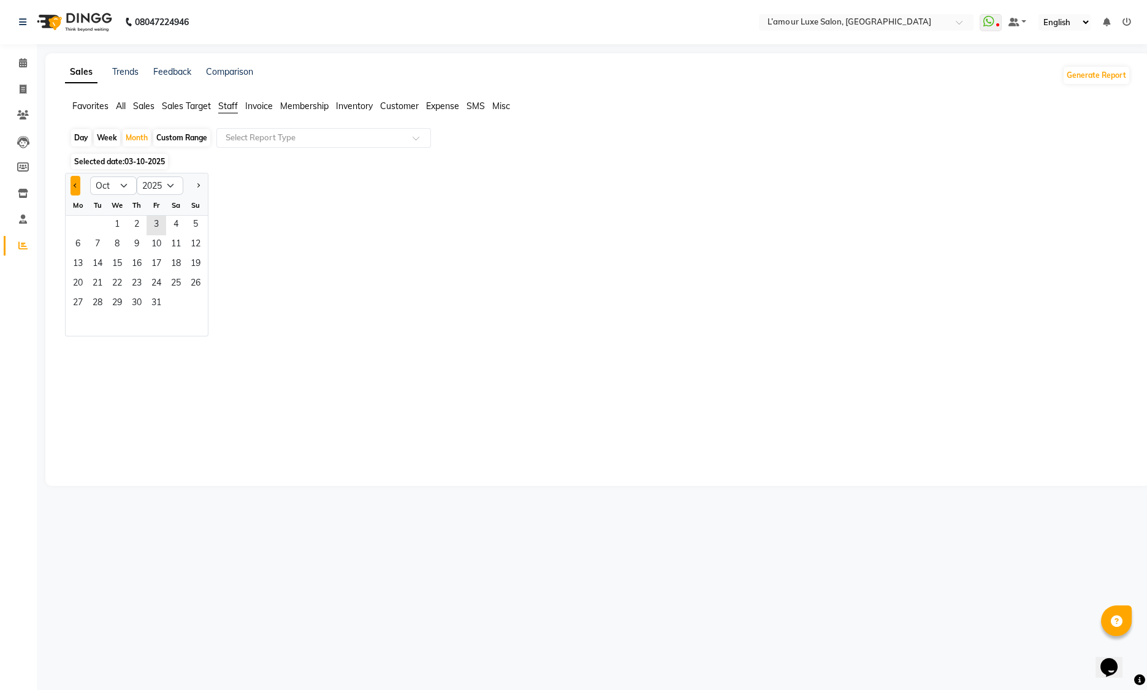
click at [74, 182] on button "Previous month" at bounding box center [75, 186] width 10 height 20
select select "9"
click at [99, 308] on span "30" at bounding box center [98, 304] width 20 height 20
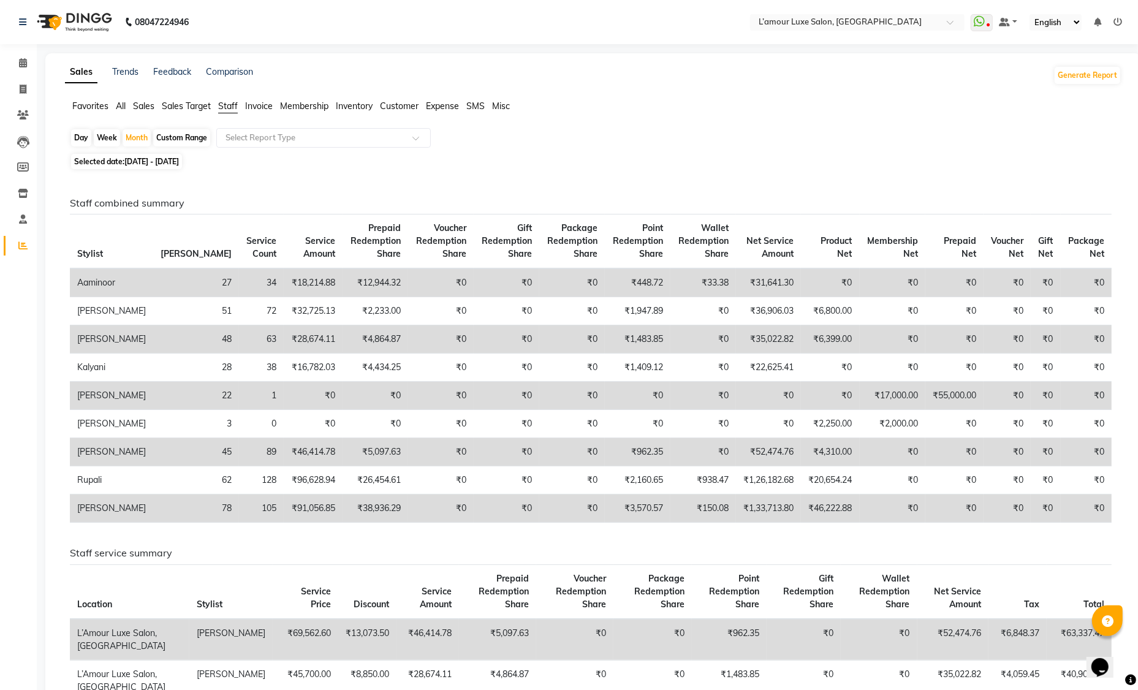
click at [148, 159] on span "[DATE] - [DATE]" at bounding box center [151, 161] width 55 height 9
select select "9"
select select "2025"
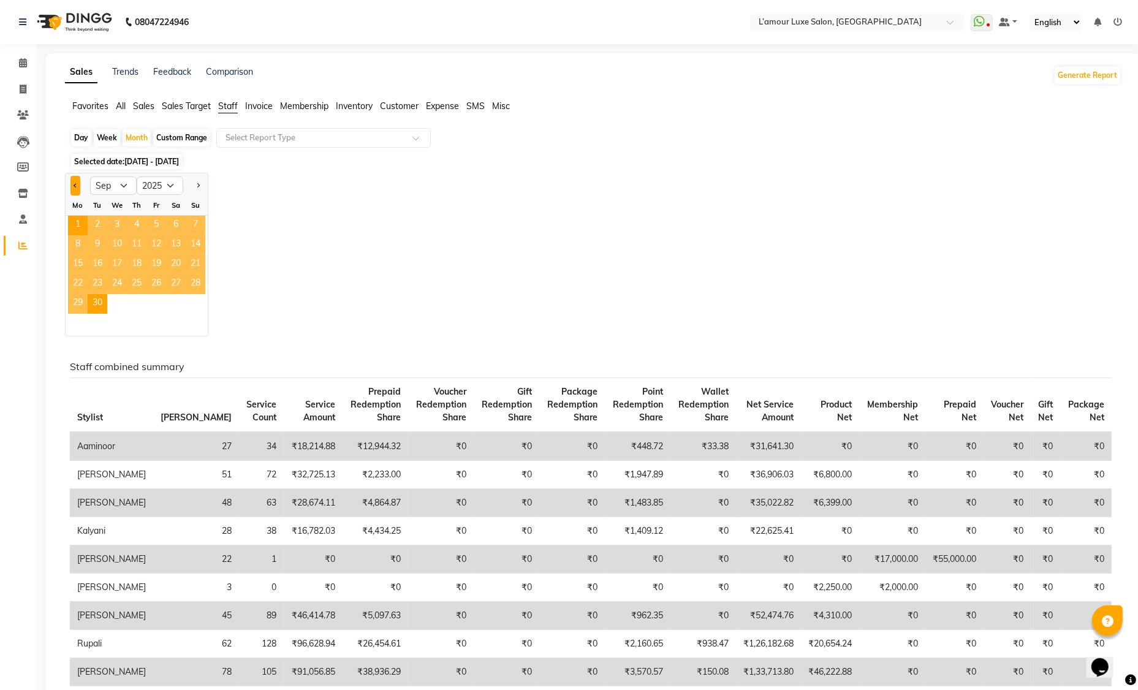
click at [70, 183] on button "Previous month" at bounding box center [75, 186] width 10 height 20
select select "8"
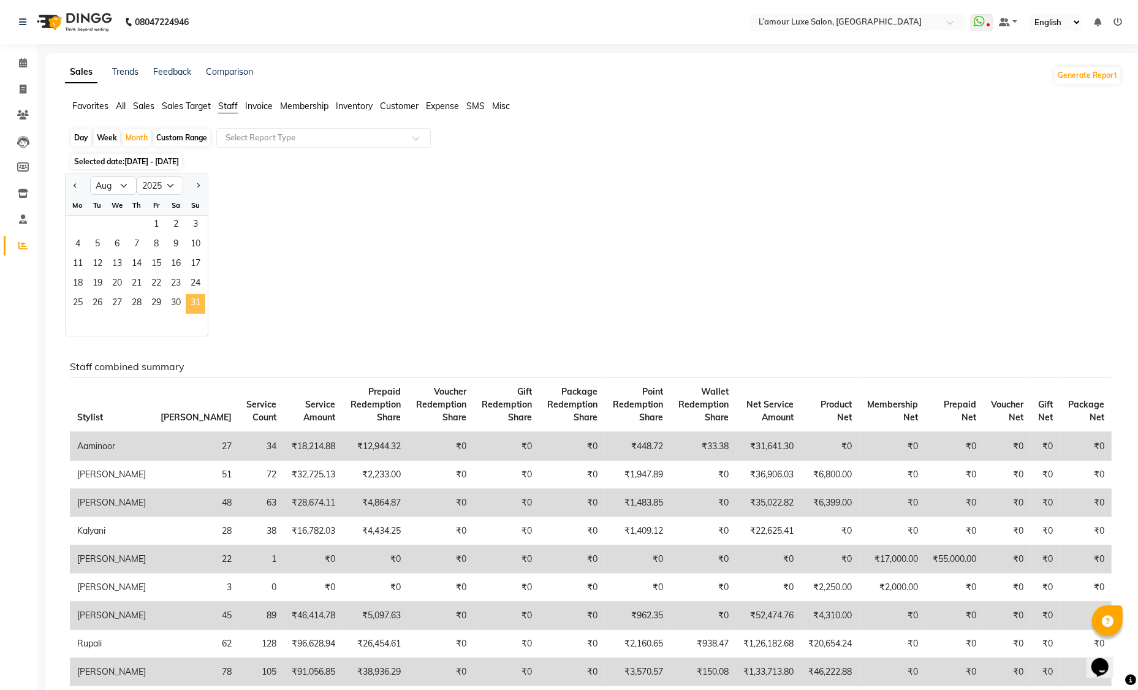
click at [193, 304] on span "31" at bounding box center [196, 304] width 20 height 20
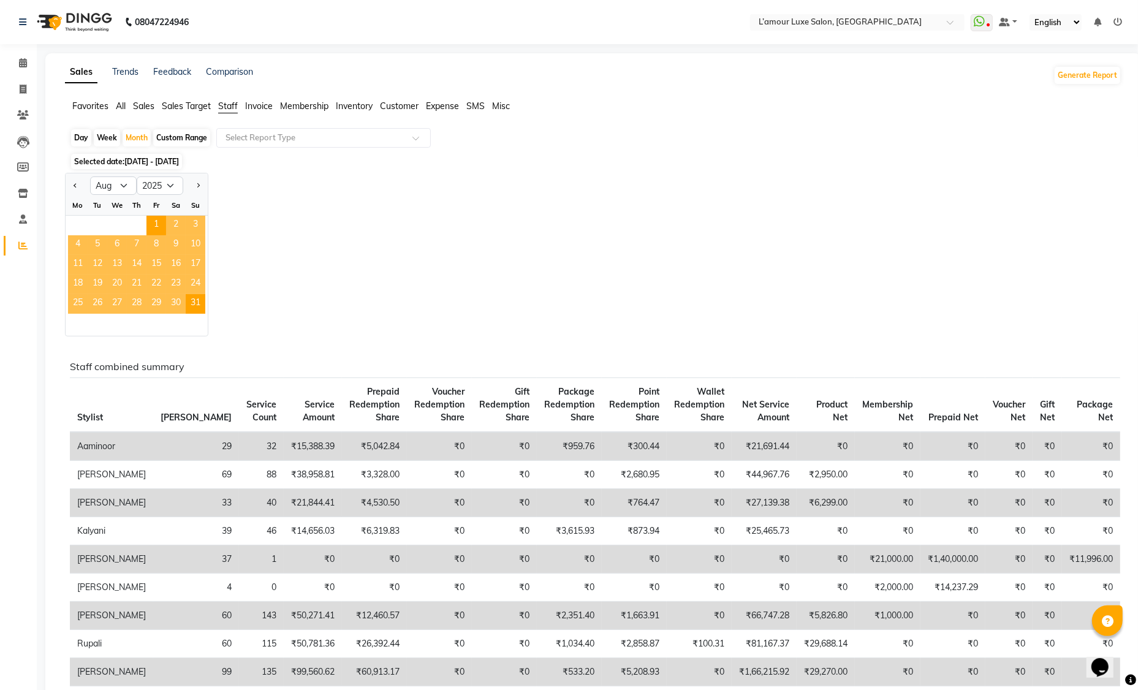
click at [152, 103] on span "Sales" at bounding box center [143, 106] width 21 height 11
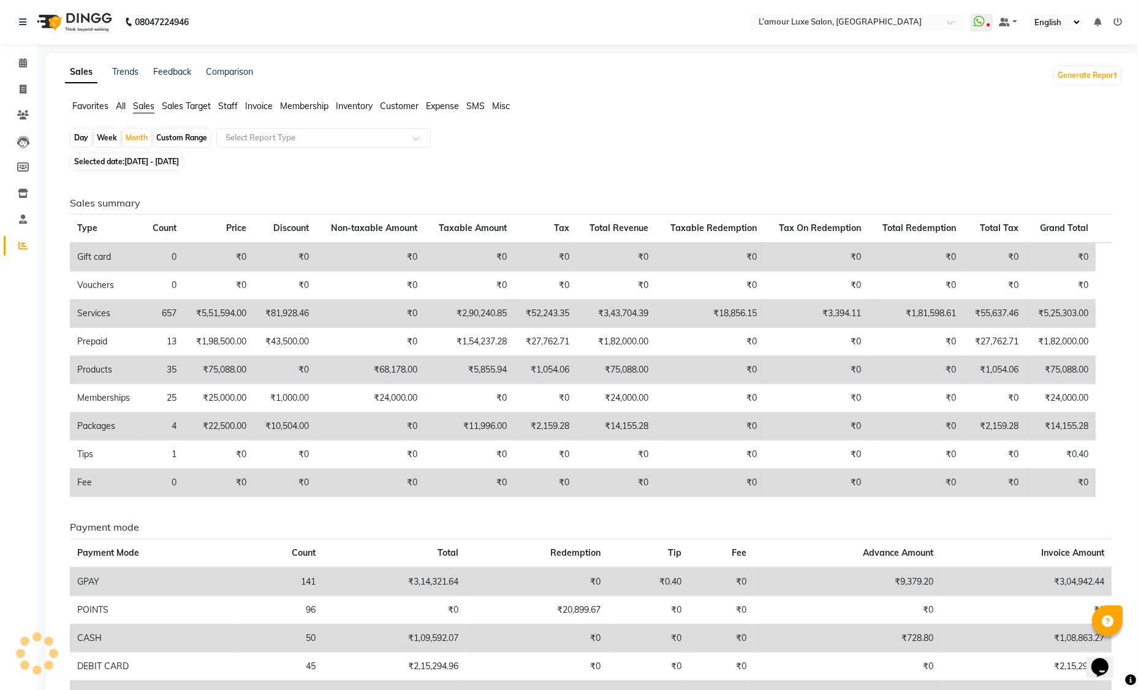
click at [179, 164] on span "[DATE] - [DATE]" at bounding box center [151, 161] width 55 height 9
select select "8"
select select "2025"
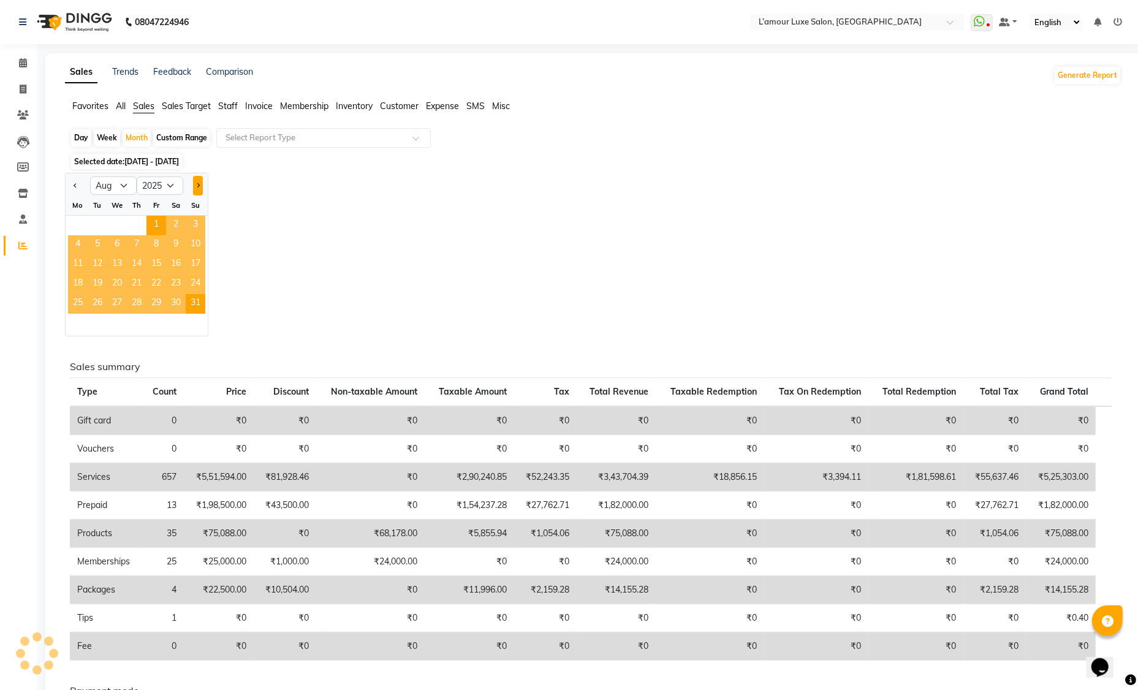
click at [200, 186] on button "Next month" at bounding box center [198, 186] width 10 height 20
select select "9"
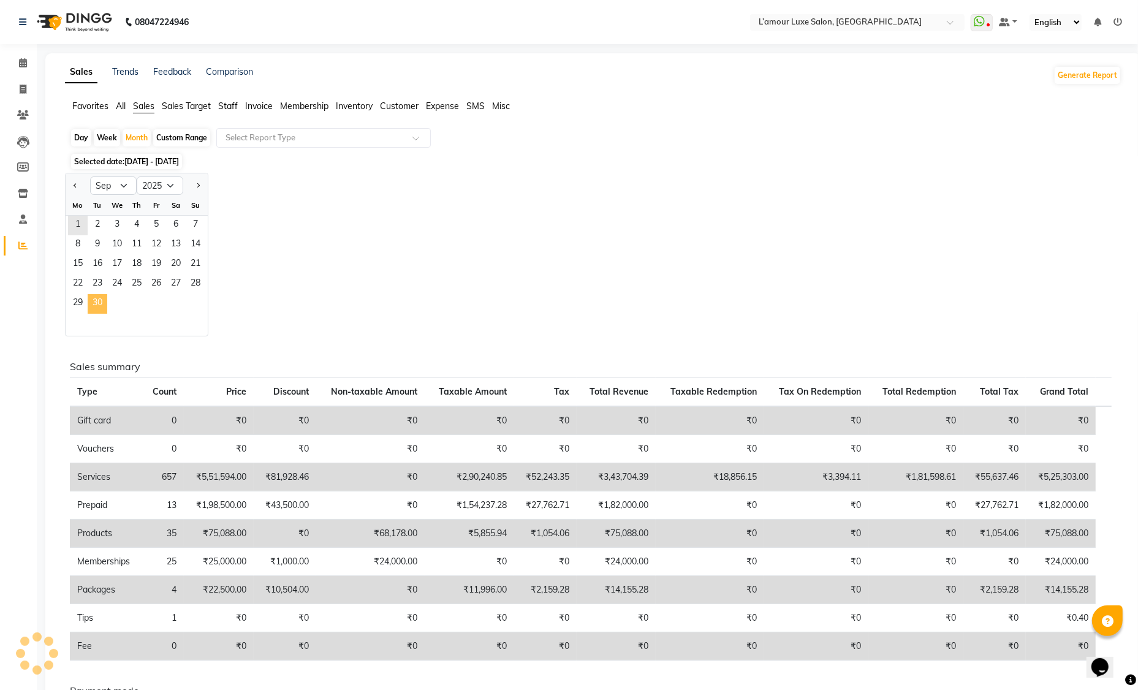
click at [99, 301] on span "30" at bounding box center [98, 304] width 20 height 20
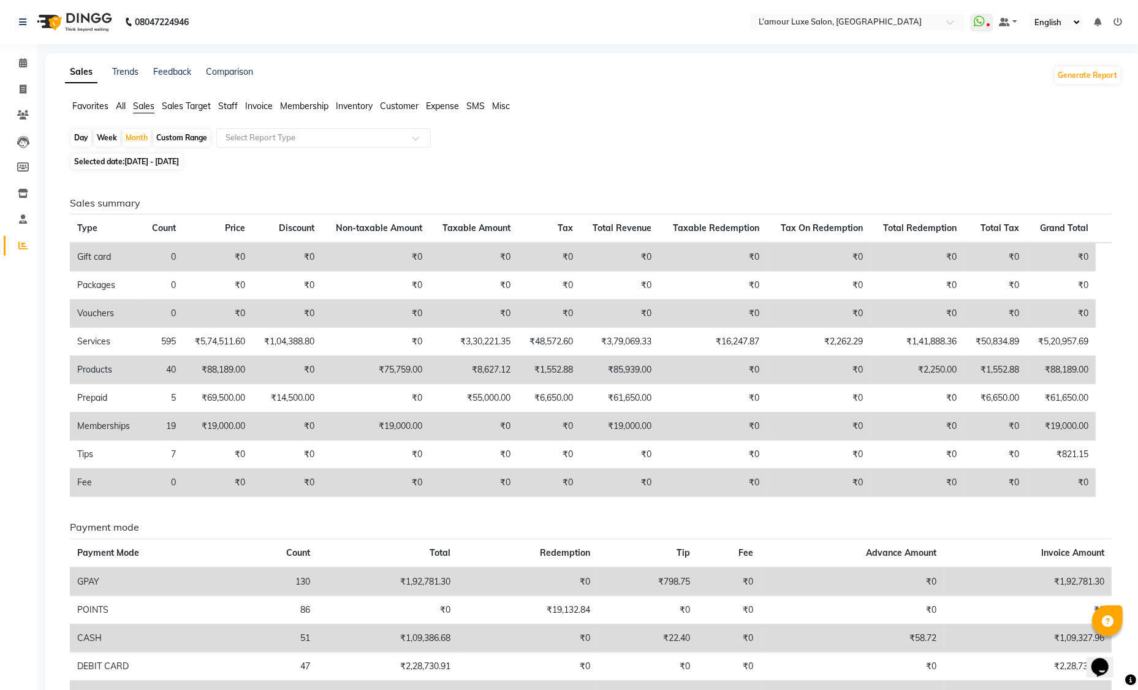
click at [225, 106] on span "Staff" at bounding box center [228, 106] width 20 height 11
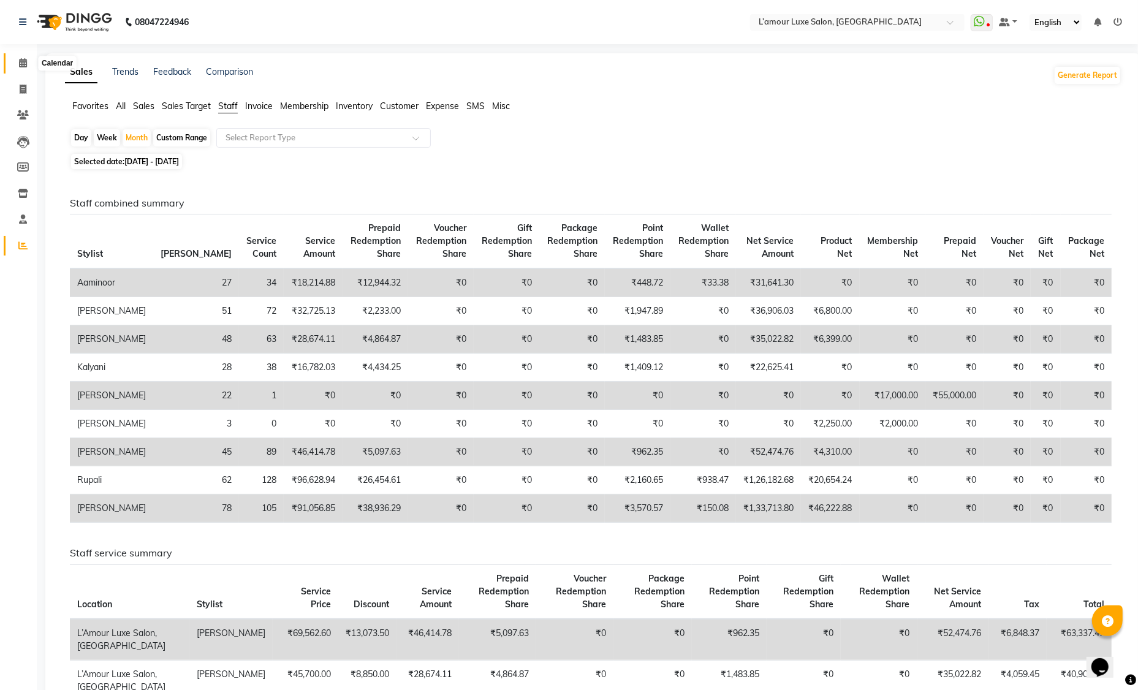
drag, startPoint x: 25, startPoint y: 63, endPoint x: 78, endPoint y: 34, distance: 61.4
click at [25, 63] on icon at bounding box center [23, 62] width 8 height 9
